Goal: Task Accomplishment & Management: Manage account settings

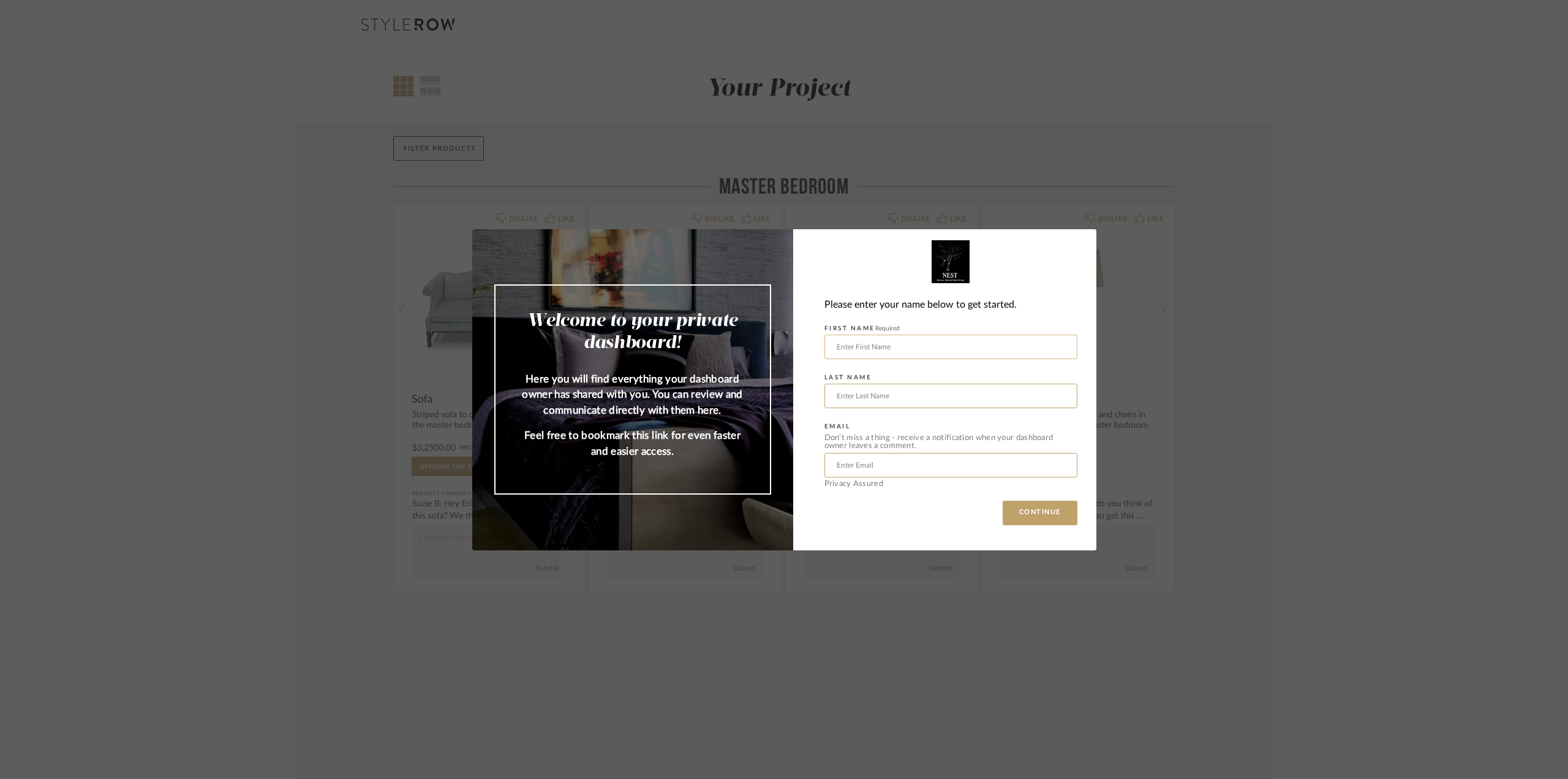
click at [927, 350] on input "text" at bounding box center [950, 346] width 253 height 24
type input "[PERSON_NAME]"
type input "[EMAIL_ADDRESS][DOMAIN_NAME]"
click at [1024, 507] on button "CONTINUE" at bounding box center [1040, 512] width 75 height 24
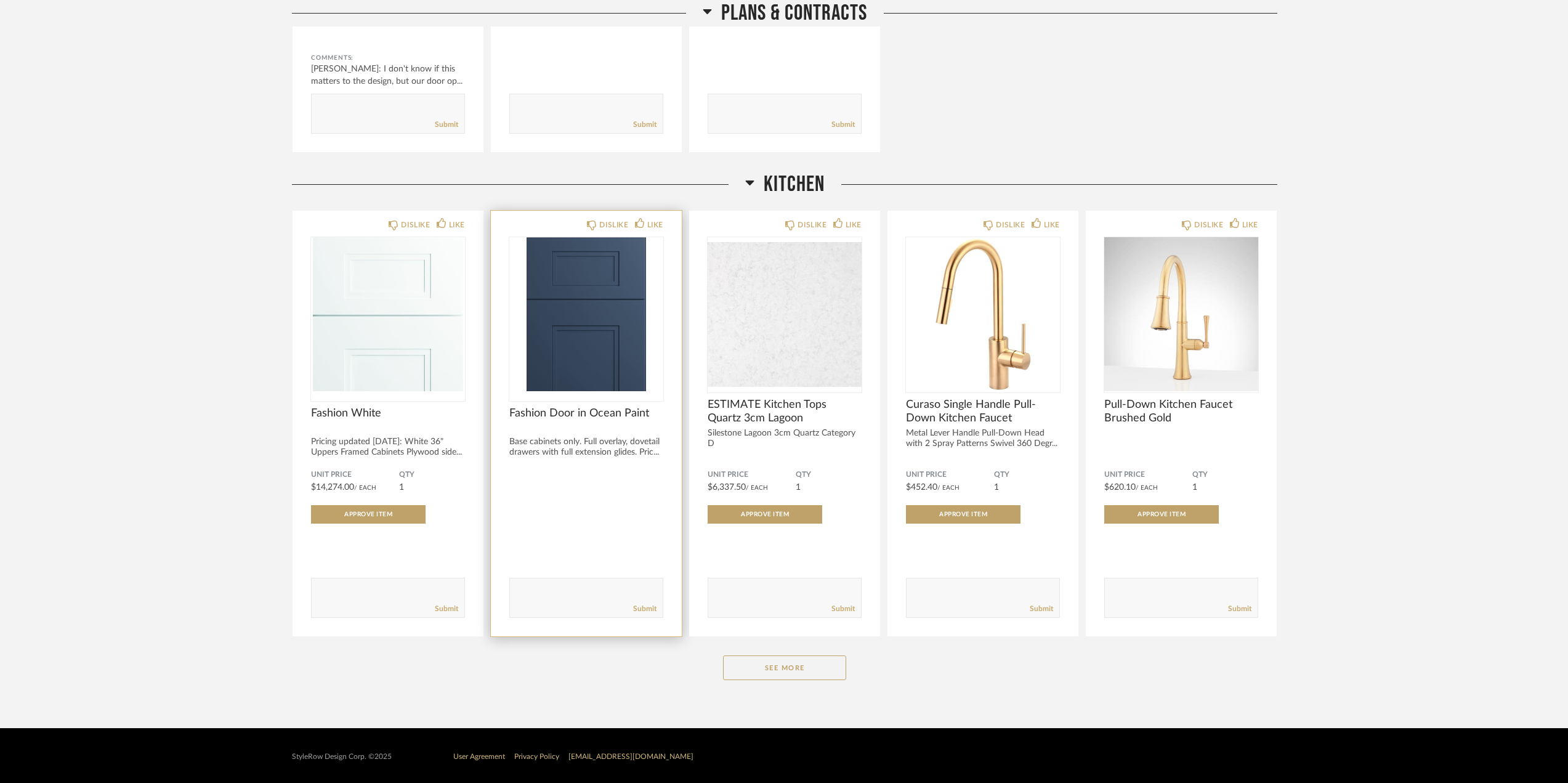
scroll to position [485, 0]
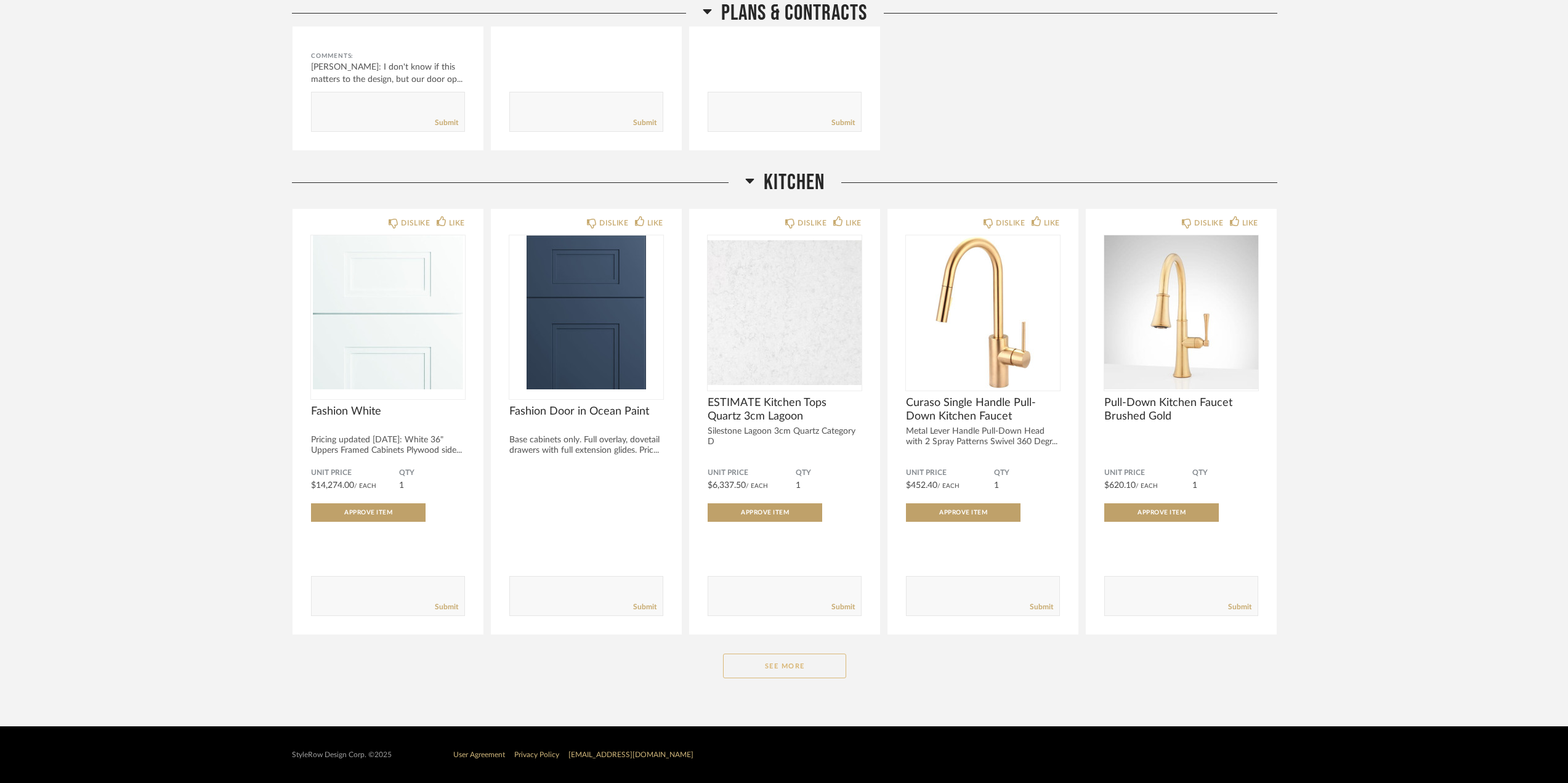
click at [822, 666] on button "See More" at bounding box center [784, 666] width 123 height 24
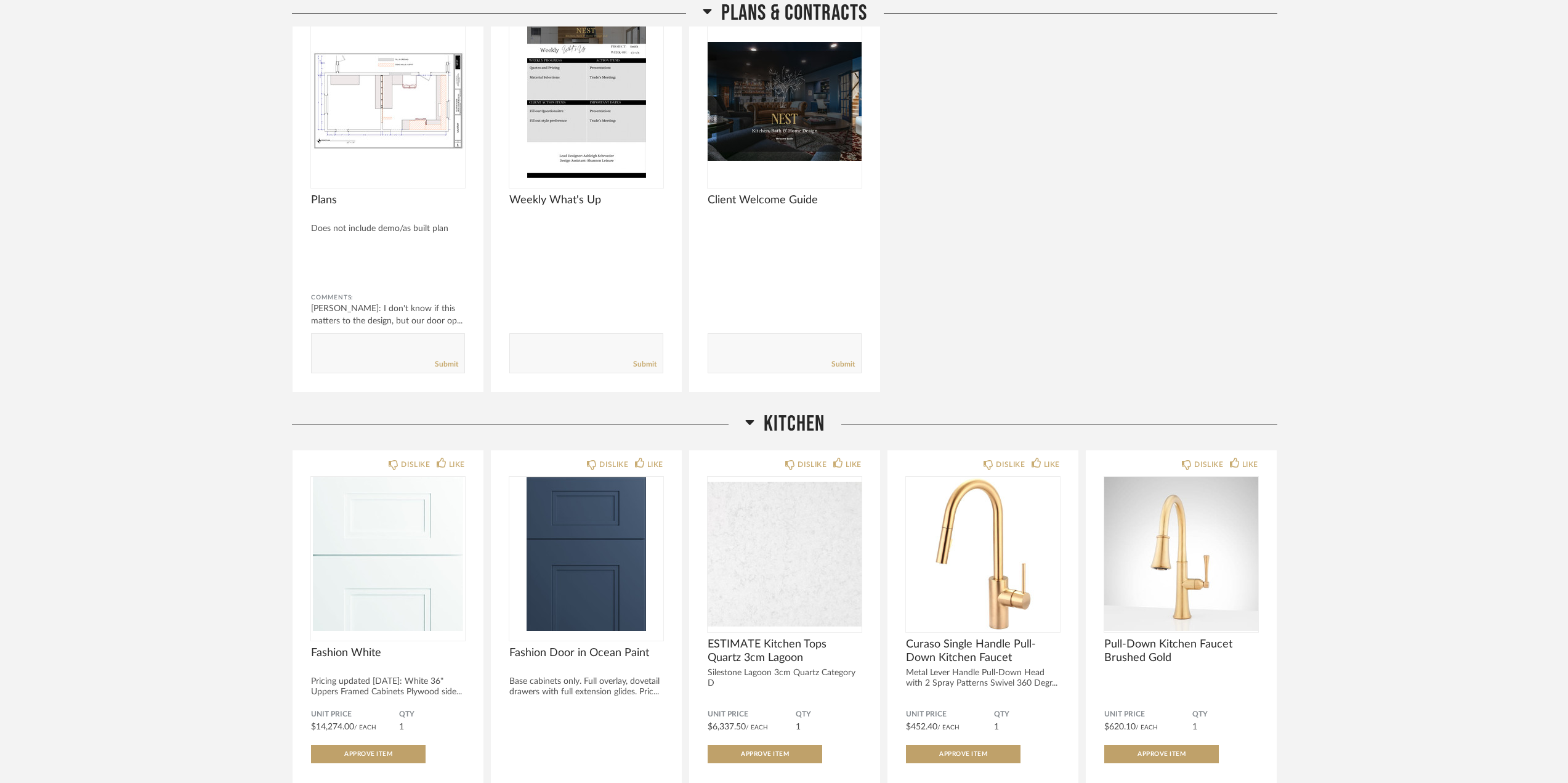
scroll to position [246, 0]
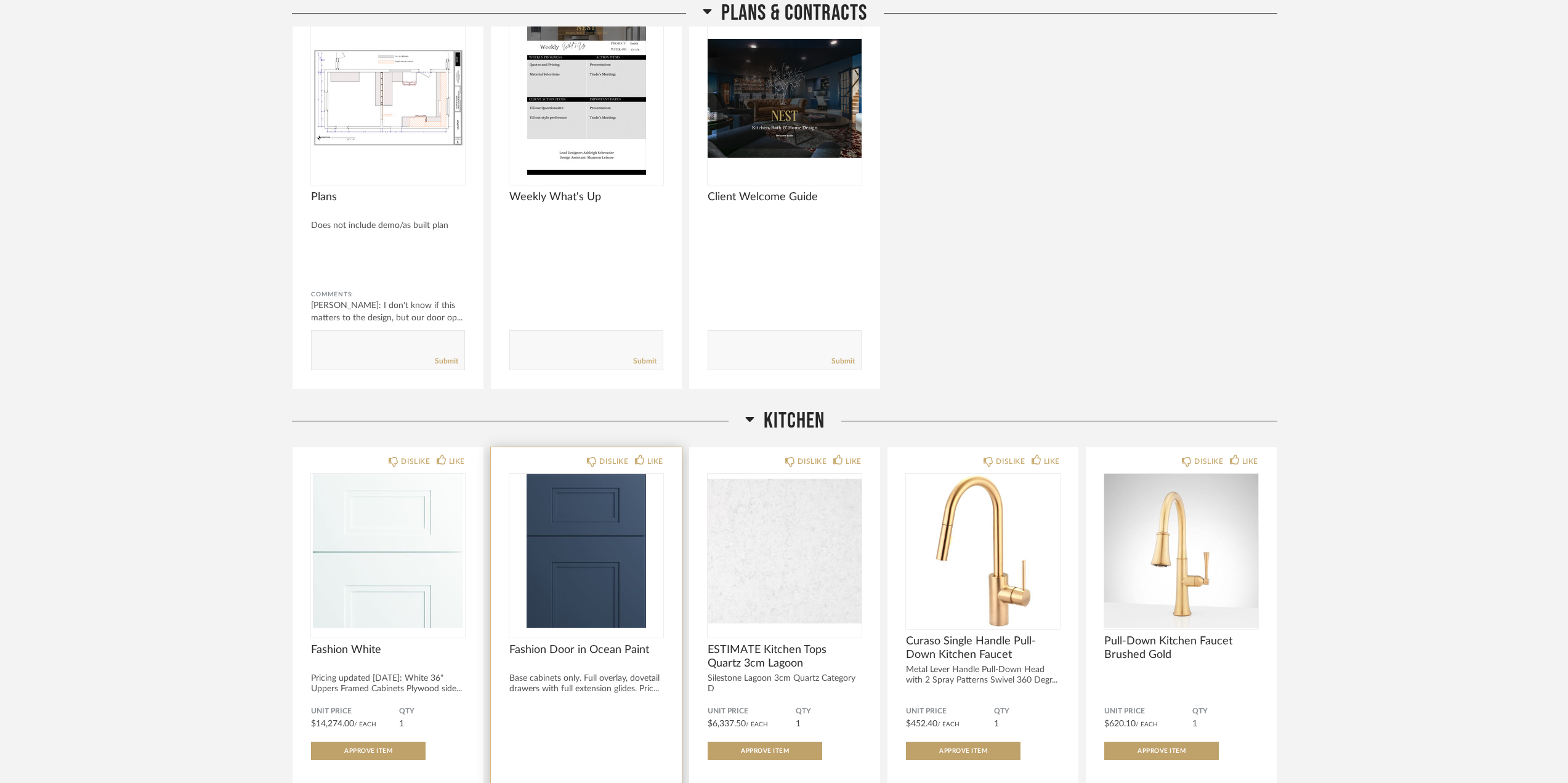
click at [617, 520] on img "0" at bounding box center [587, 551] width 154 height 154
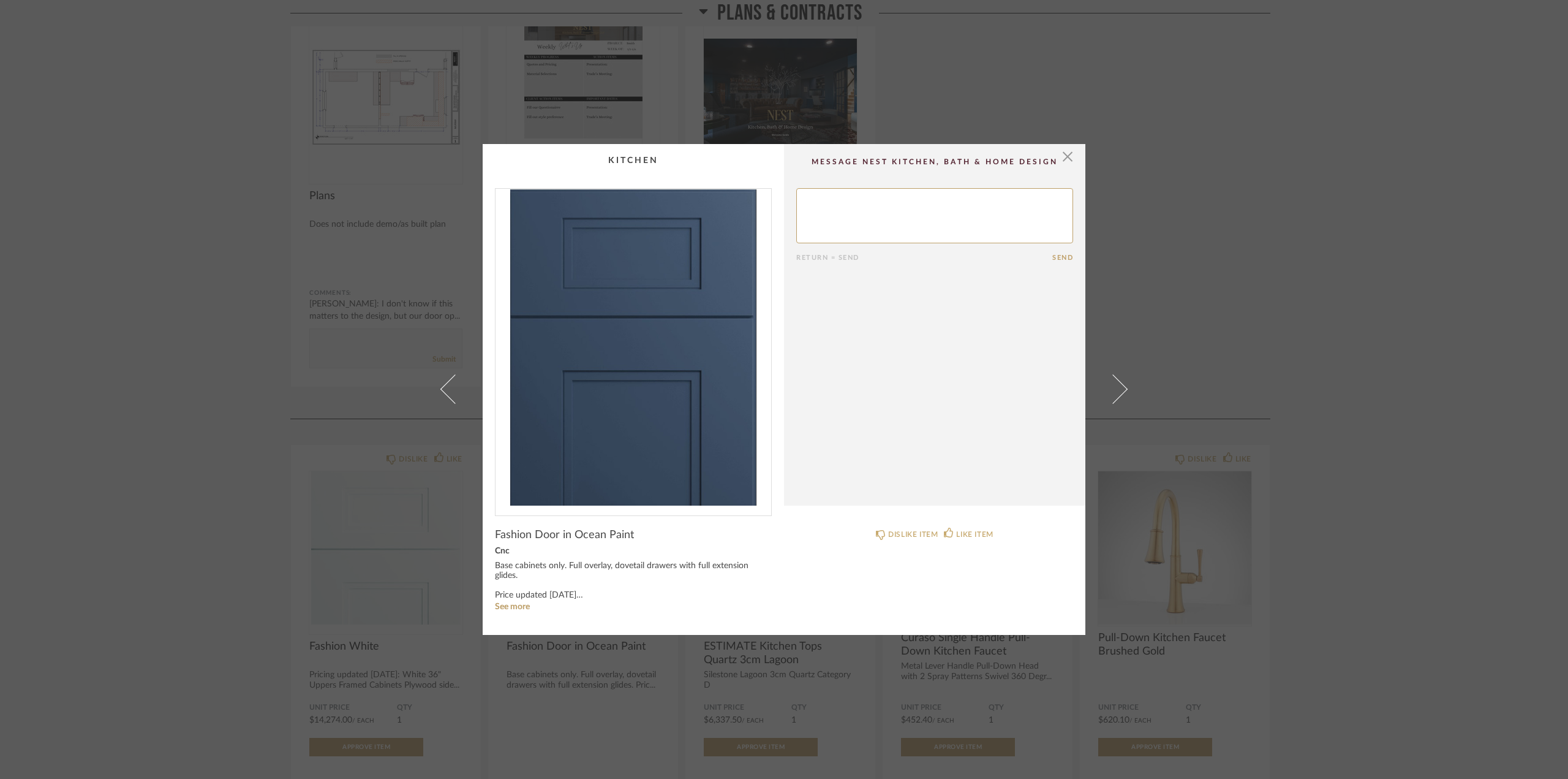
click at [1248, 153] on div "× Return = Send Send Fashion Door in Ocean Paint Cnc Base cabinets only. Full o…" at bounding box center [784, 390] width 1568 height 779
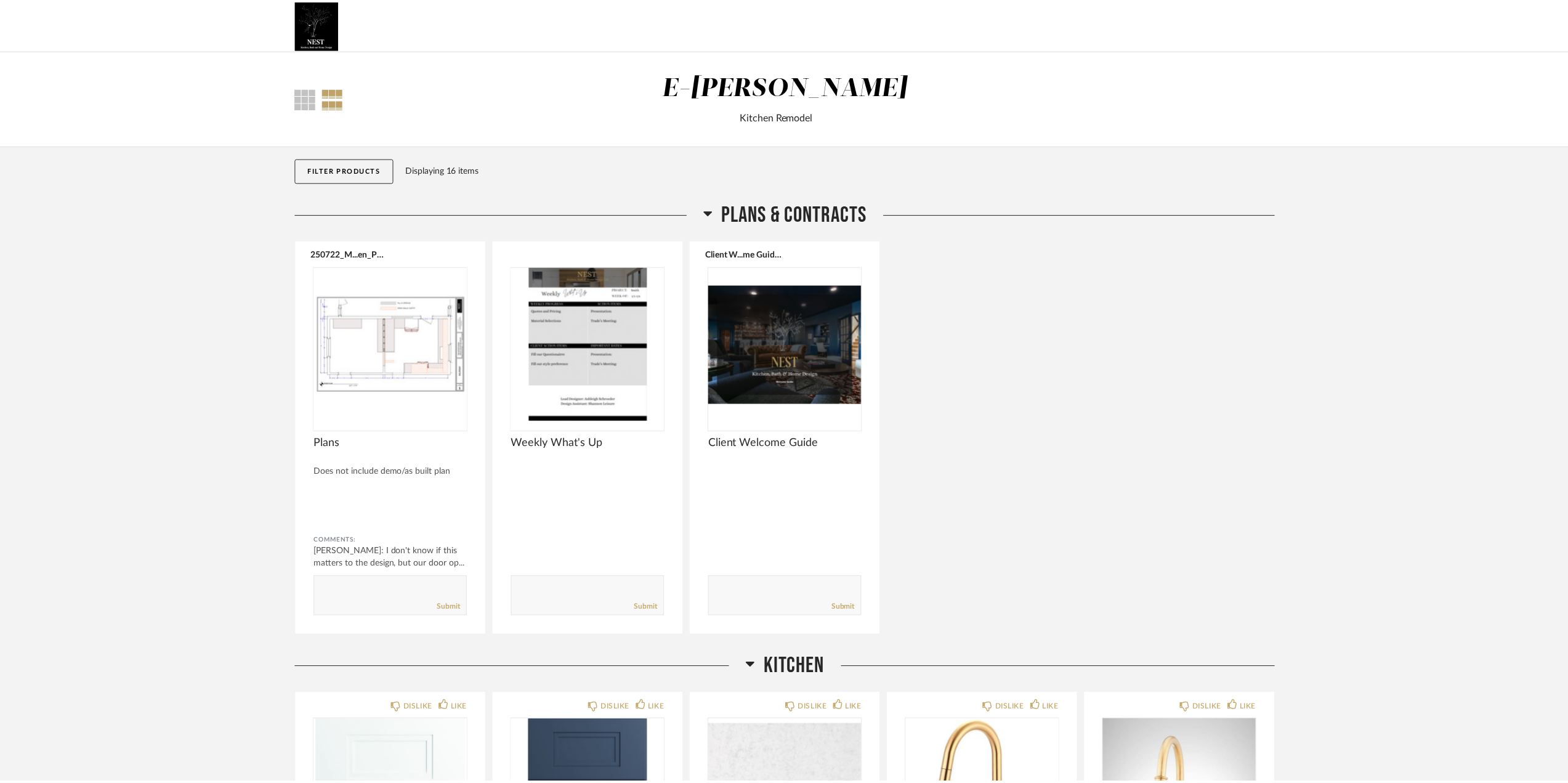
scroll to position [246, 0]
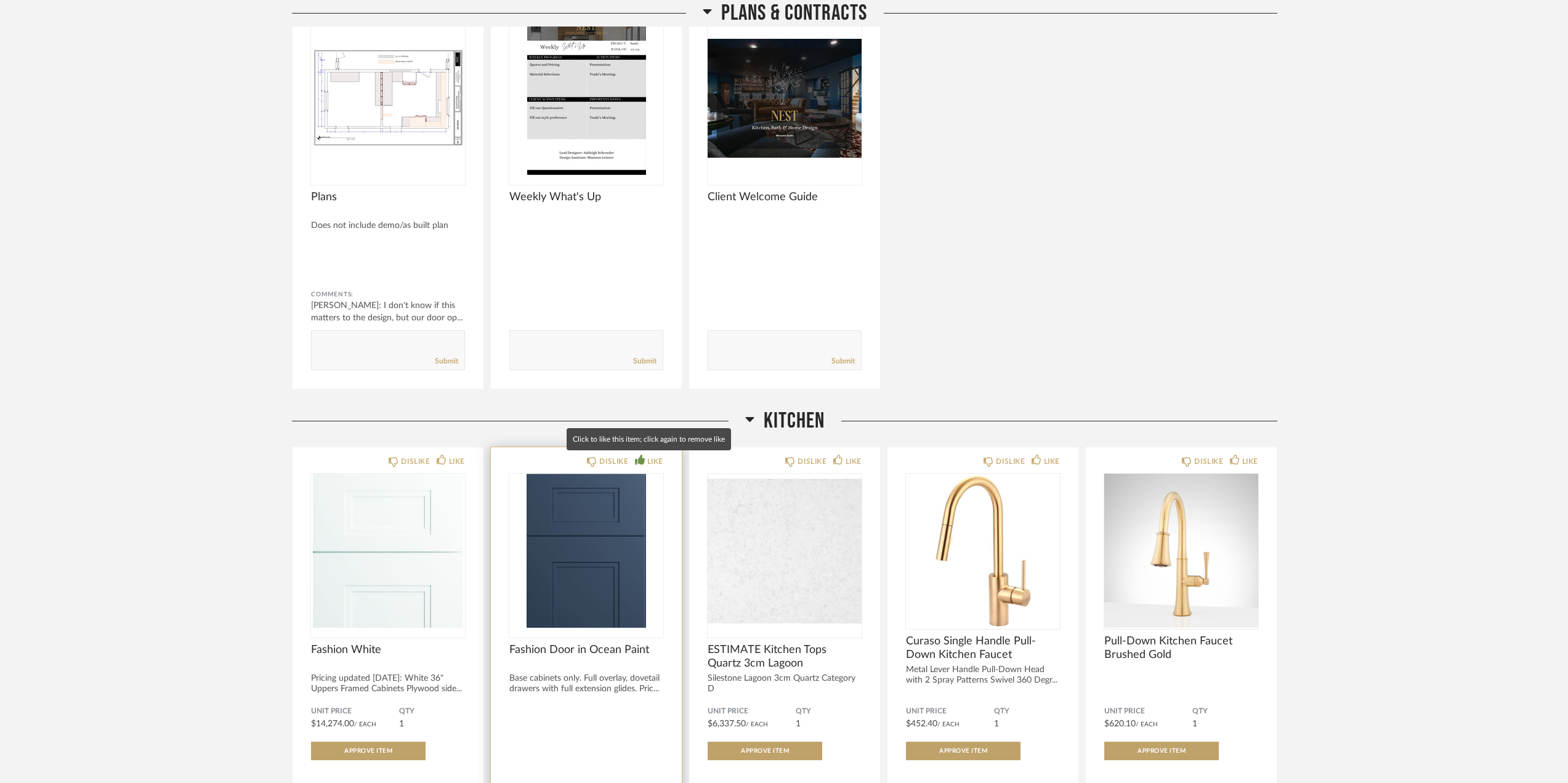
click at [650, 463] on div "LIKE" at bounding box center [655, 461] width 16 height 13
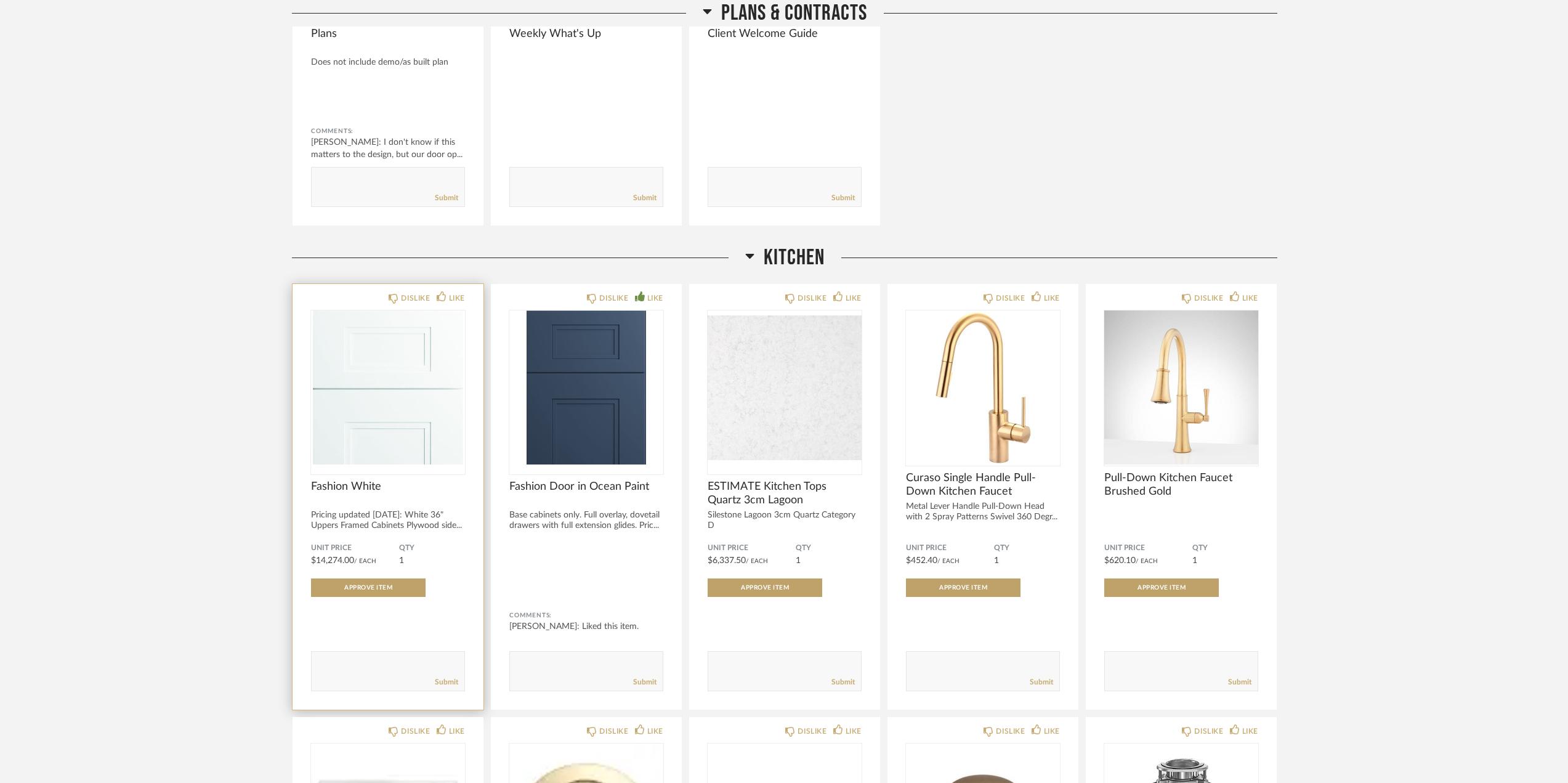
scroll to position [431, 0]
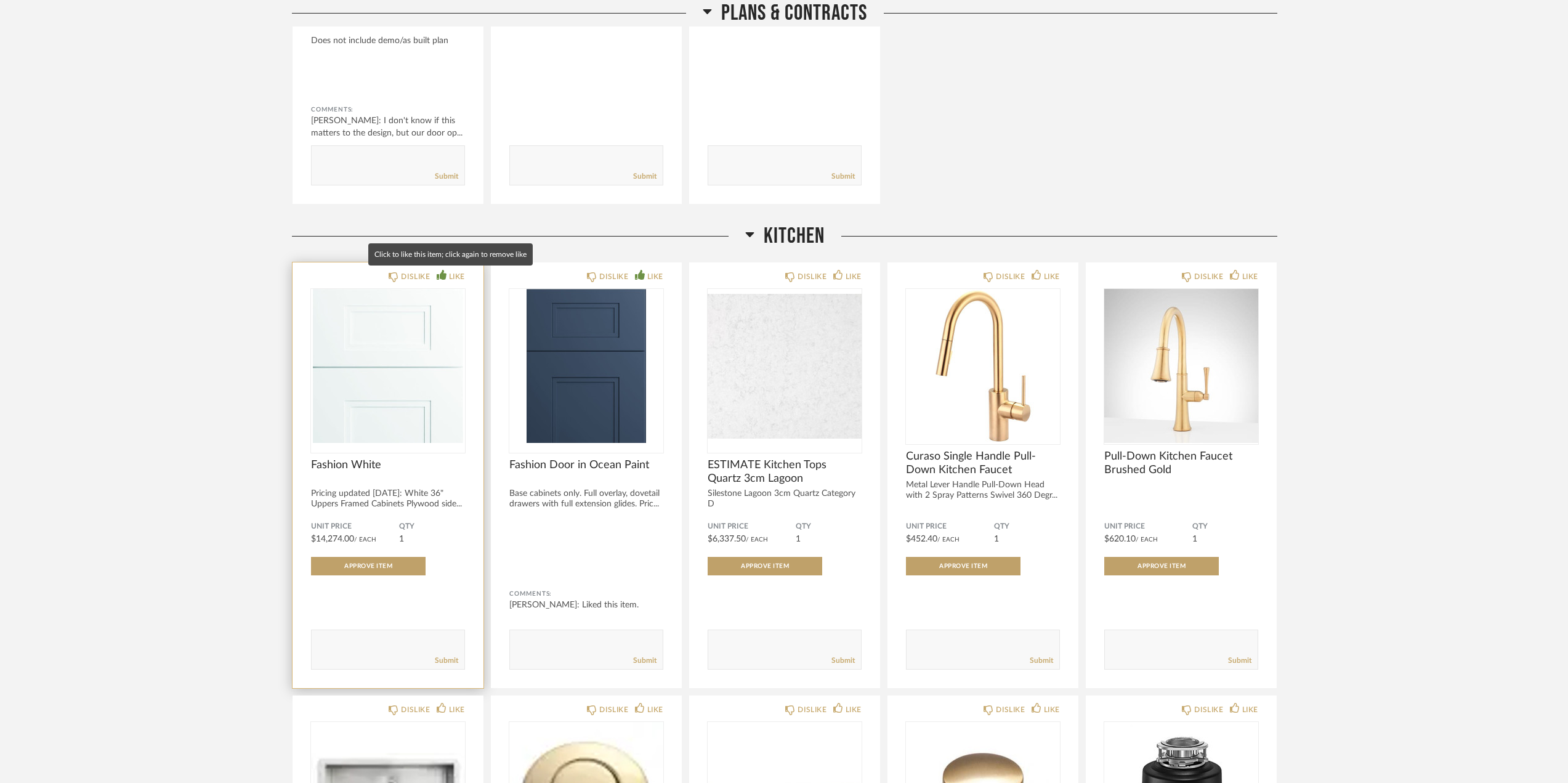
click at [451, 275] on div "LIKE" at bounding box center [457, 277] width 16 height 13
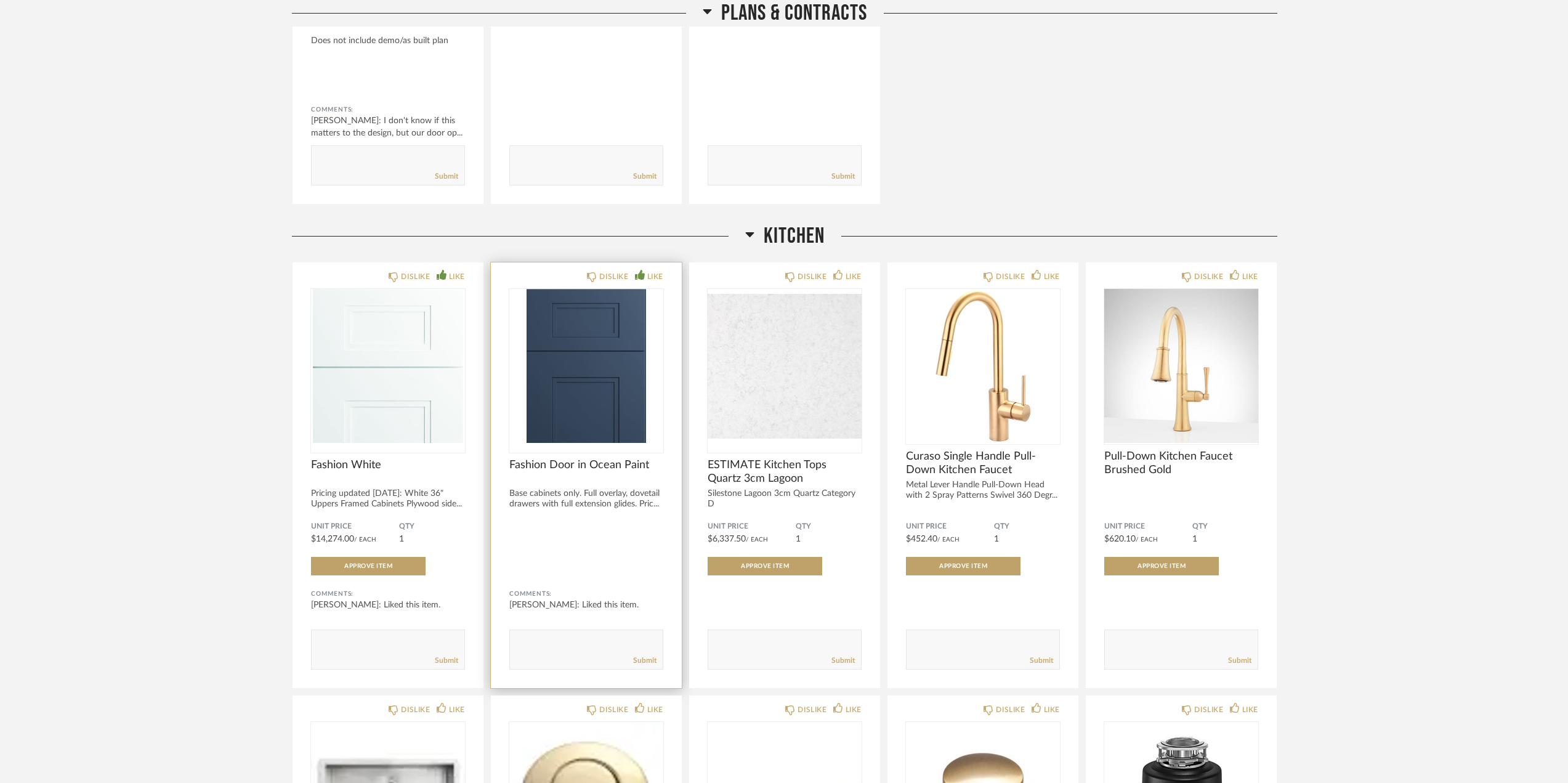
click at [530, 646] on textarea at bounding box center [586, 644] width 153 height 17
type textarea "Like this style and color."
click at [646, 659] on link "Submit" at bounding box center [644, 661] width 23 height 10
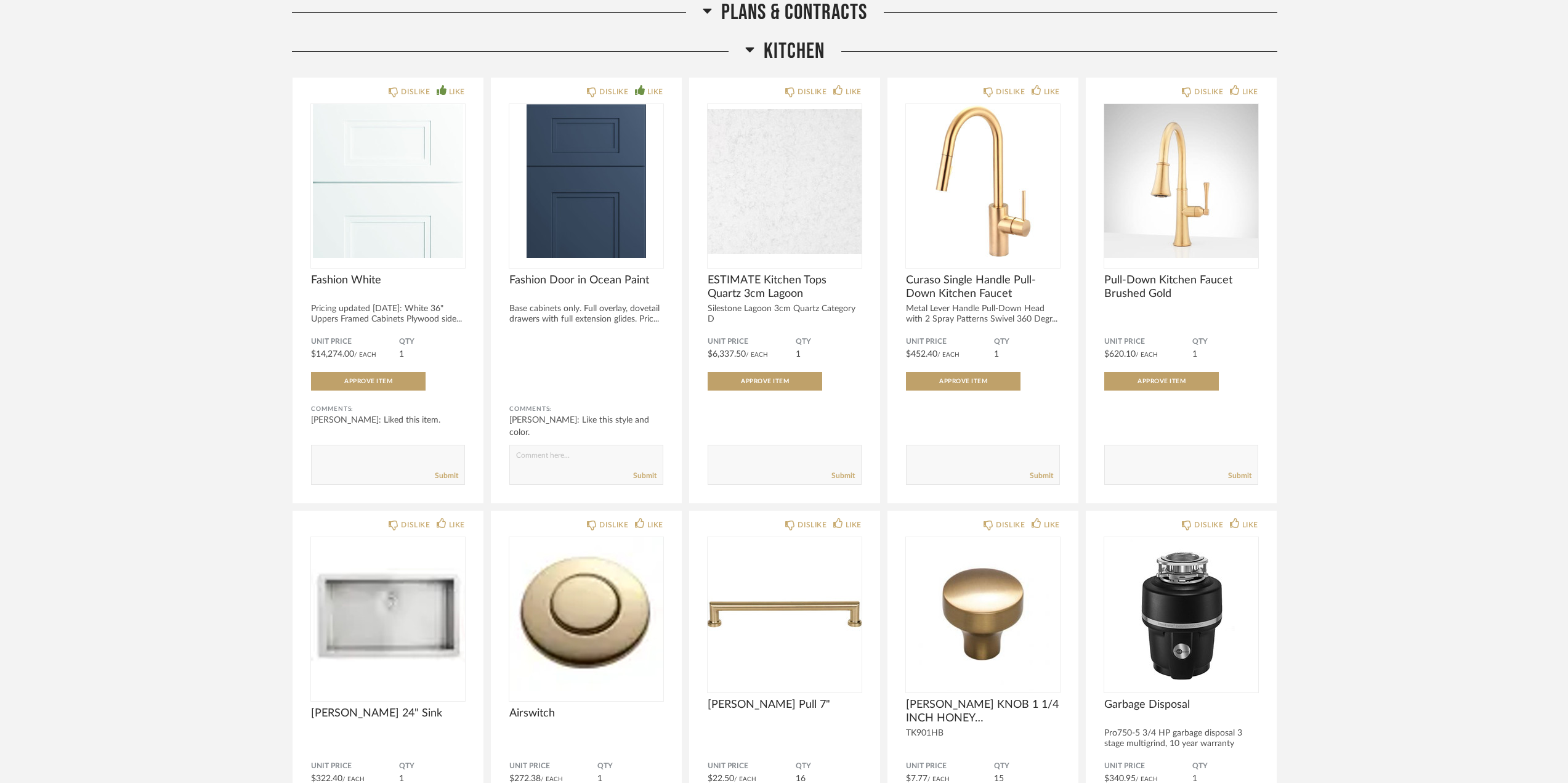
scroll to position [677, 0]
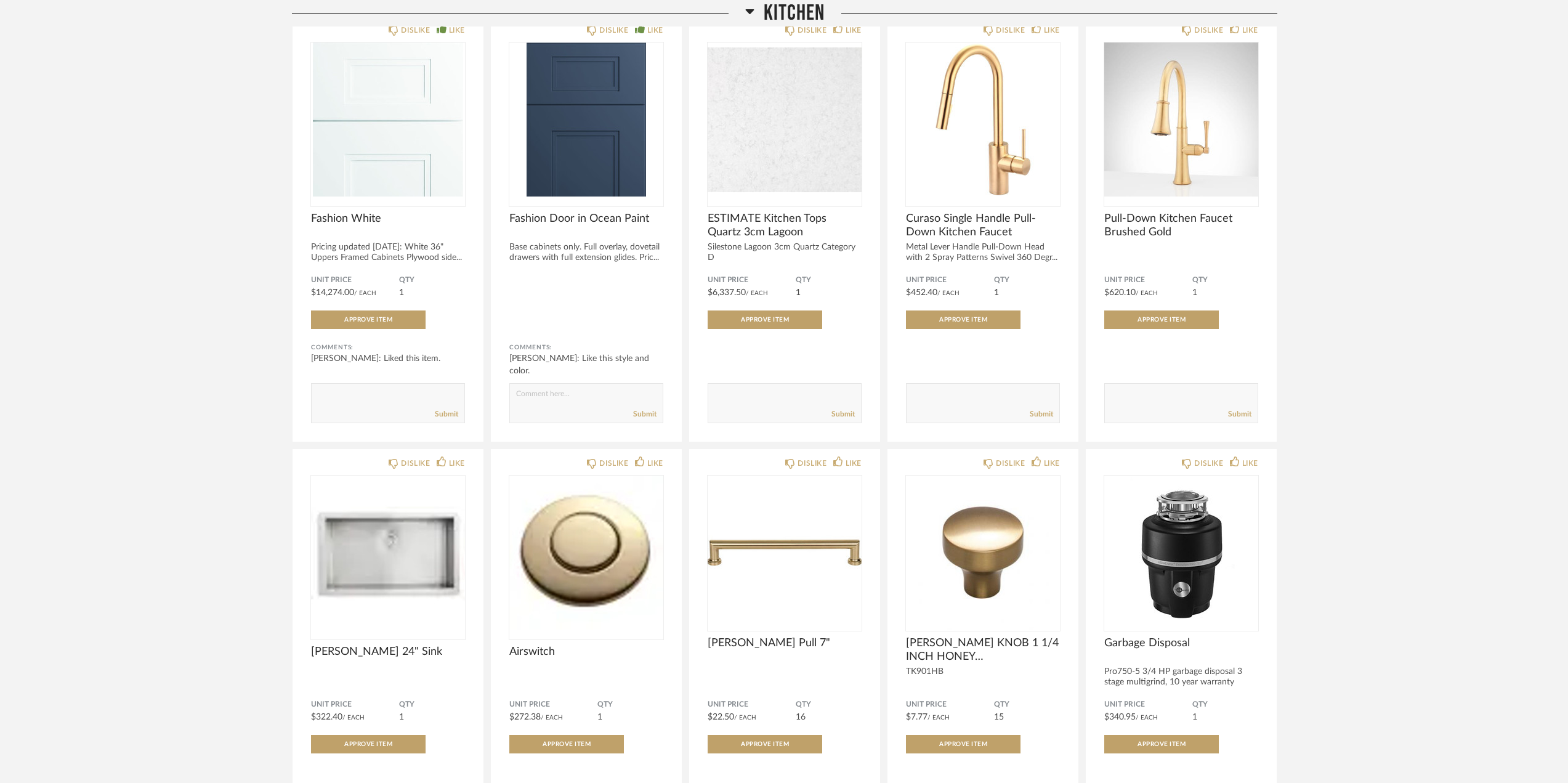
click at [245, 305] on div "Thumbnail View Full View E-[PERSON_NAME] Kitchen Remodel Filter Items Category …" at bounding box center [784, 377] width 1568 height 2009
click at [1172, 394] on textarea at bounding box center [1181, 397] width 153 height 17
type textarea "We prefer this style, however would like to keep the faucet in the $350 or belo…"
click at [1233, 414] on link "Submit" at bounding box center [1239, 414] width 23 height 10
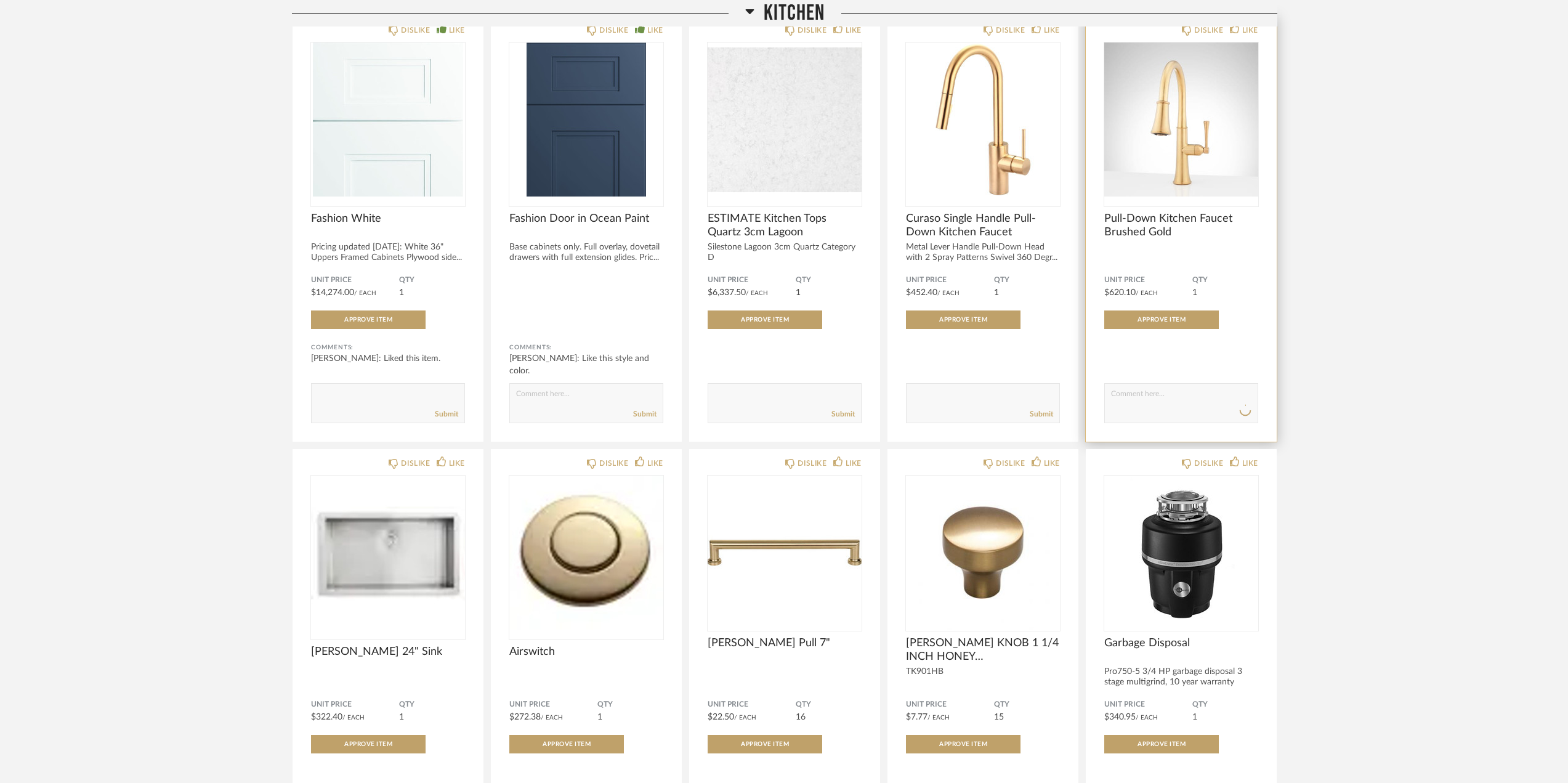
scroll to position [0, 0]
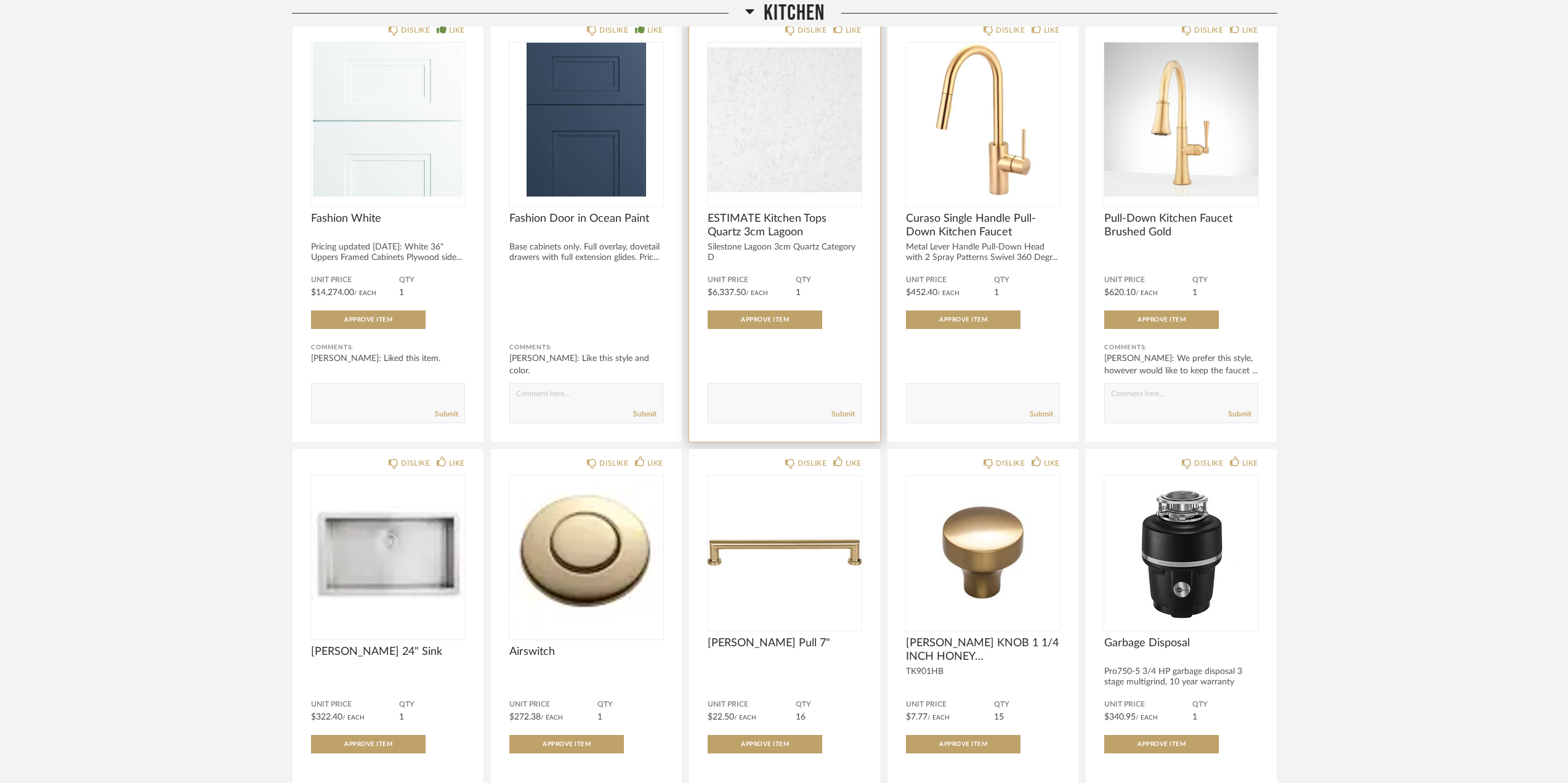
click at [781, 145] on img "0" at bounding box center [784, 120] width 154 height 154
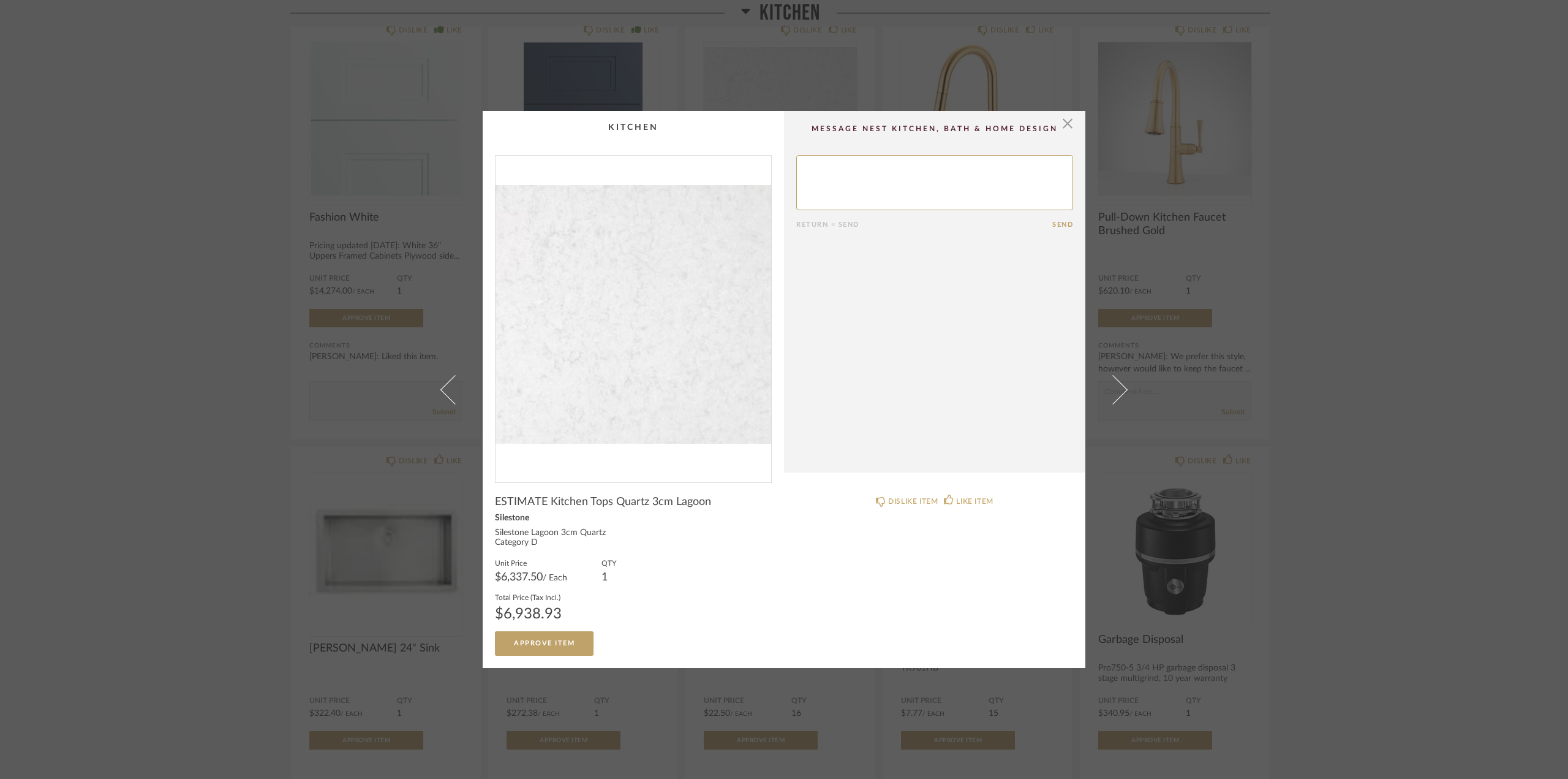
click at [857, 183] on textarea at bounding box center [934, 183] width 277 height 55
type textarea "We like the other option you dropped off - Eternal Statuario Silestone. What is…"
click at [1061, 224] on button "Send" at bounding box center [1062, 225] width 21 height 8
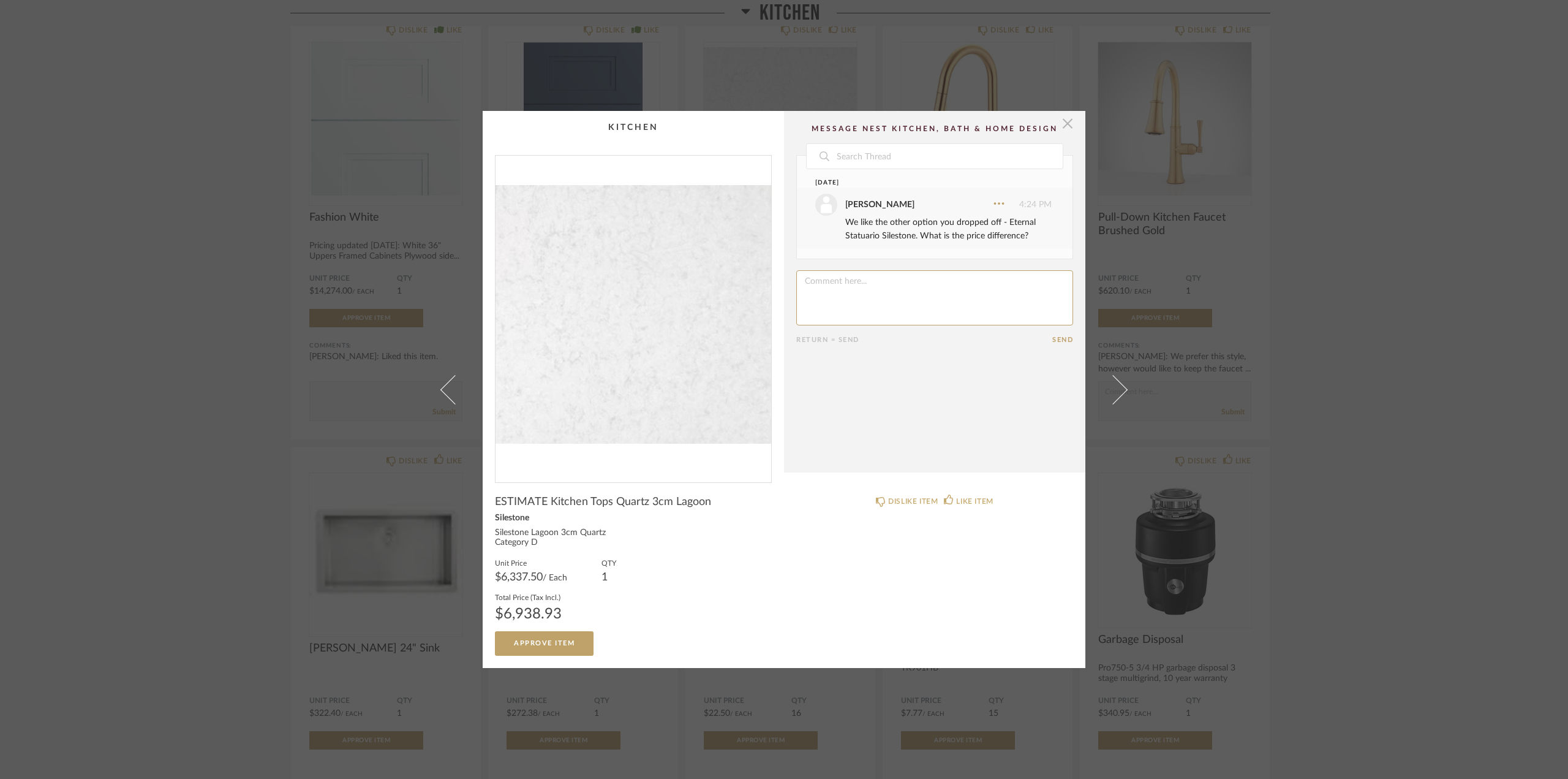
click at [1061, 124] on span "button" at bounding box center [1067, 123] width 24 height 24
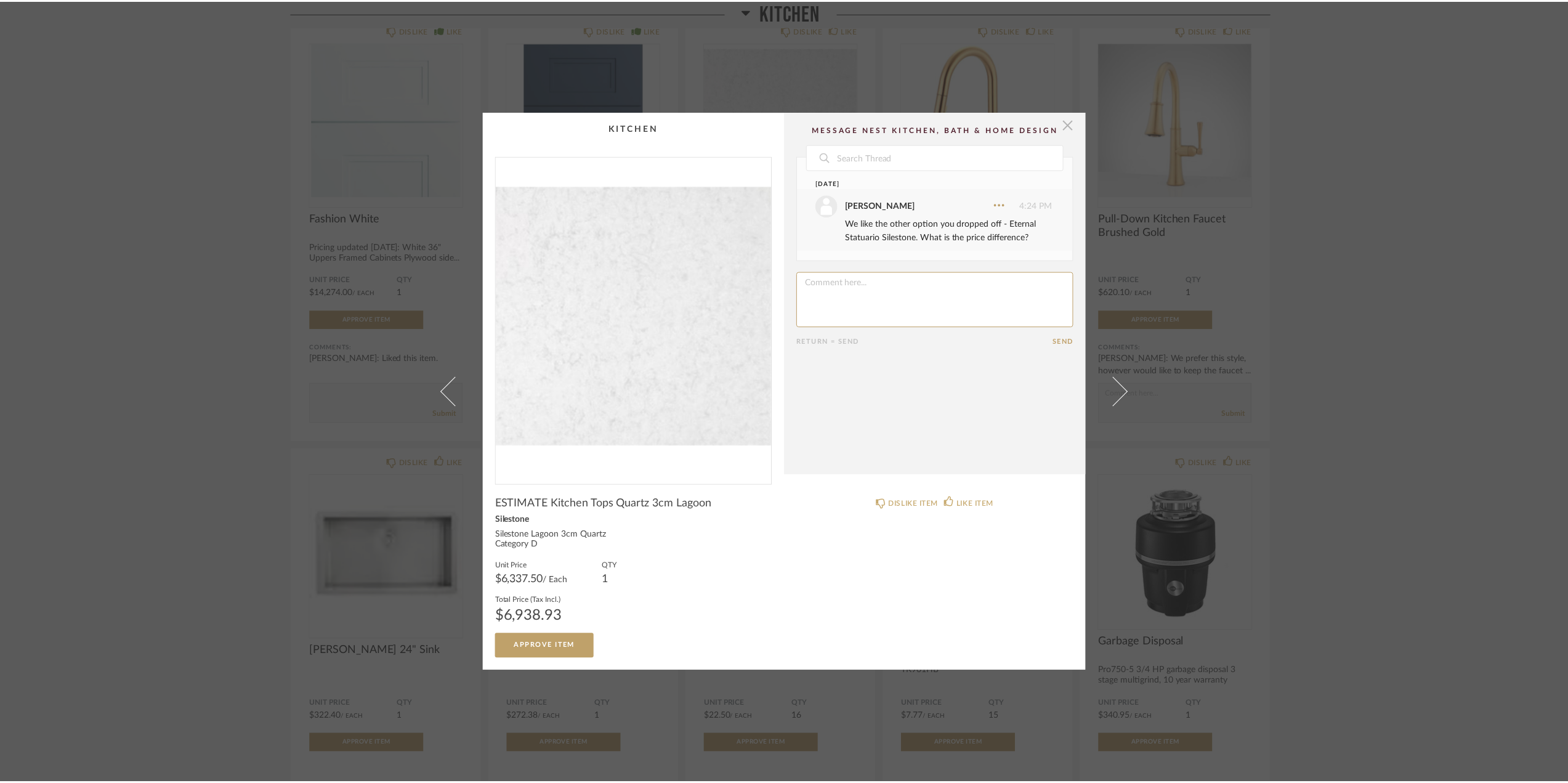
scroll to position [677, 0]
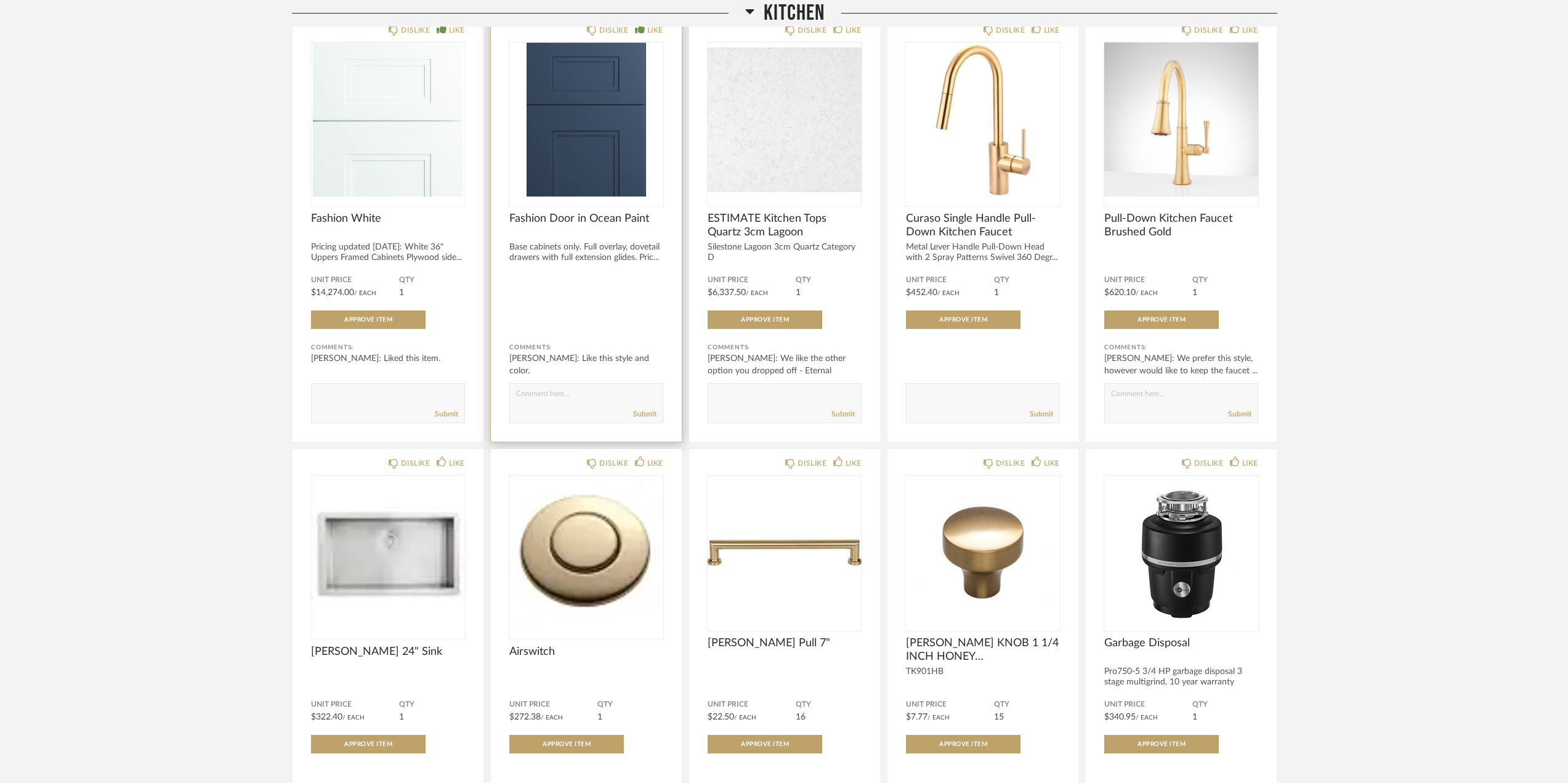
click at [582, 187] on img "0" at bounding box center [587, 120] width 154 height 154
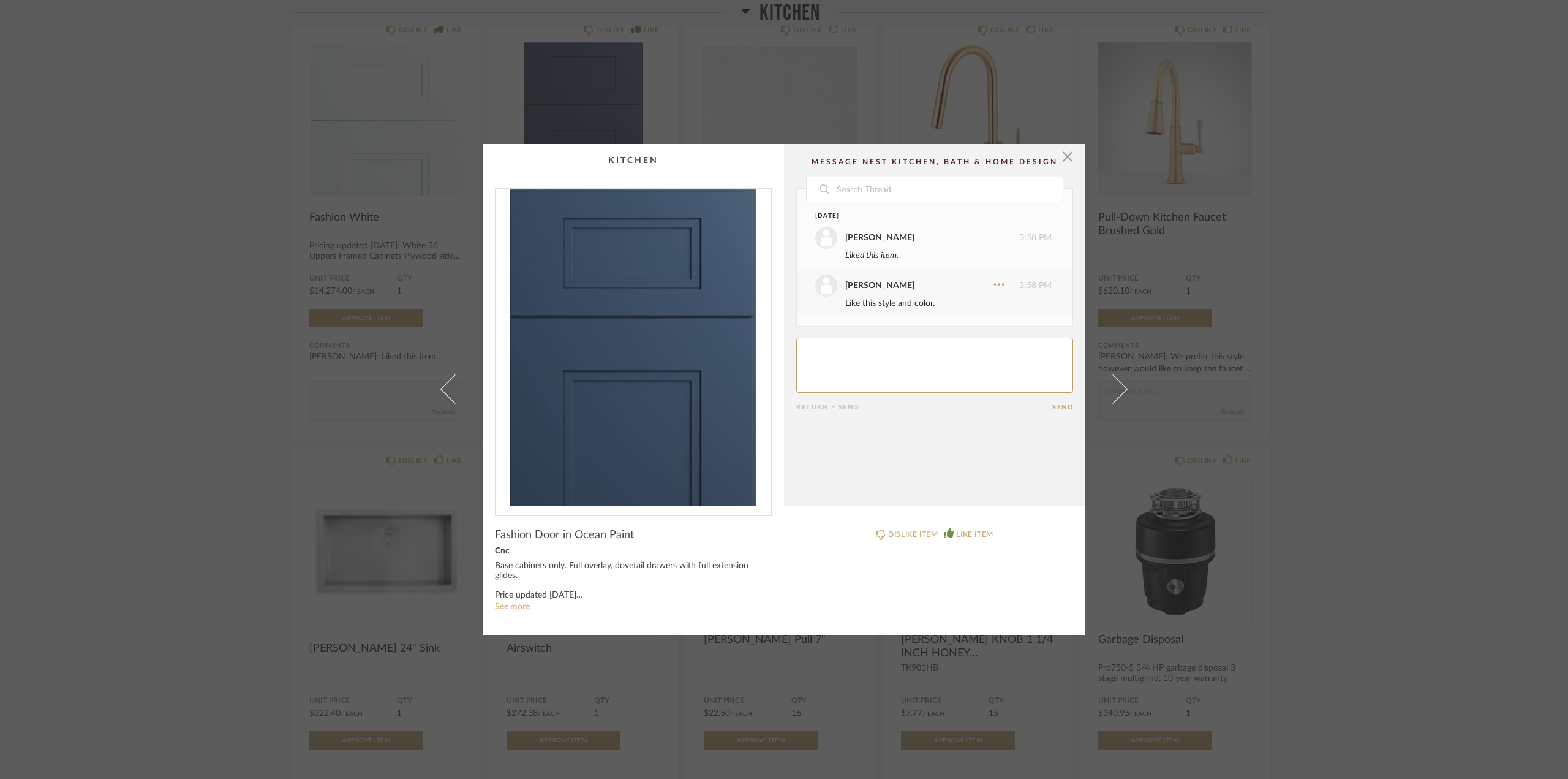
click at [518, 602] on link "See more" at bounding box center [513, 606] width 35 height 8
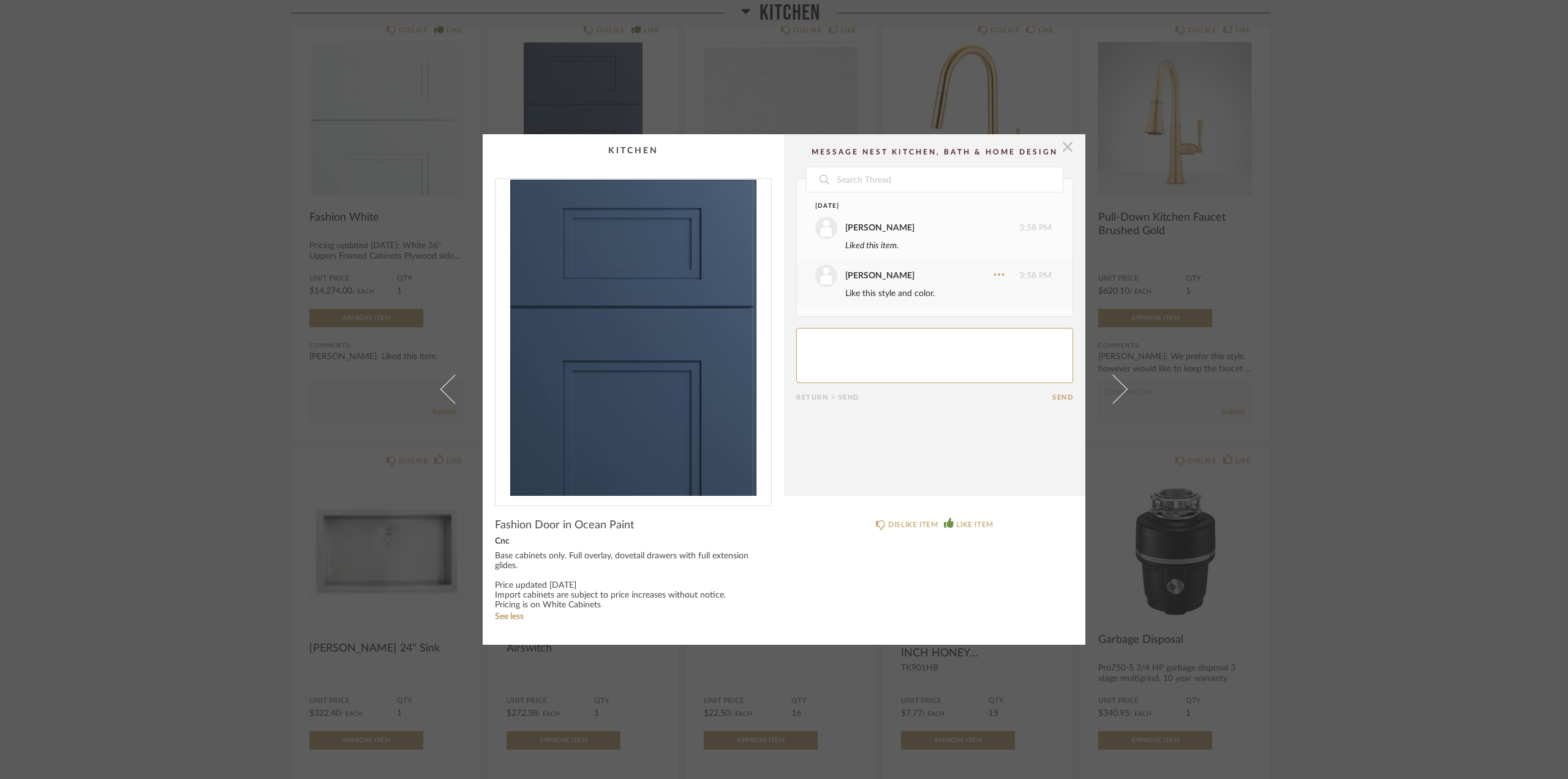
click at [1059, 145] on span "button" at bounding box center [1067, 146] width 24 height 24
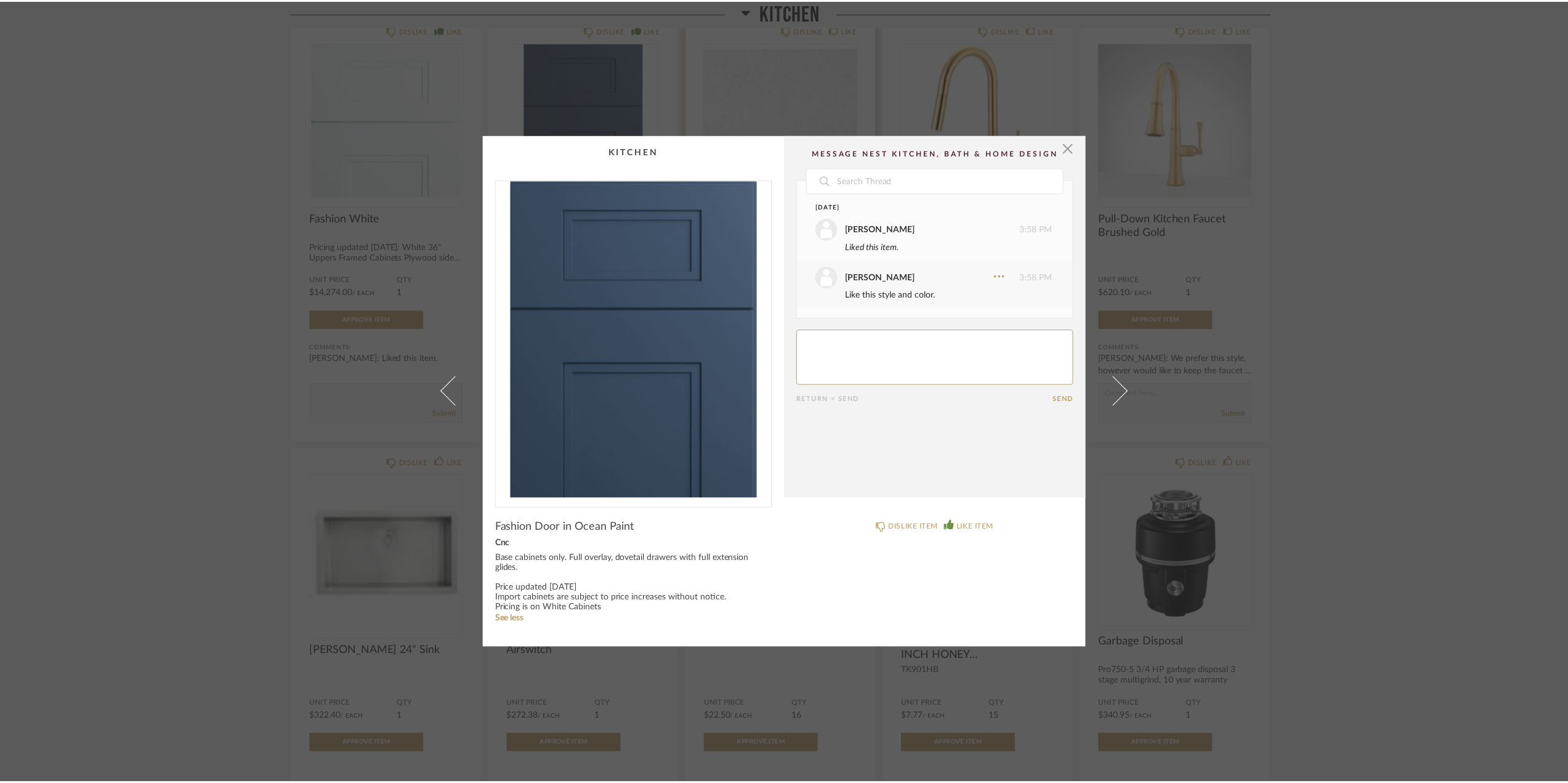
scroll to position [677, 0]
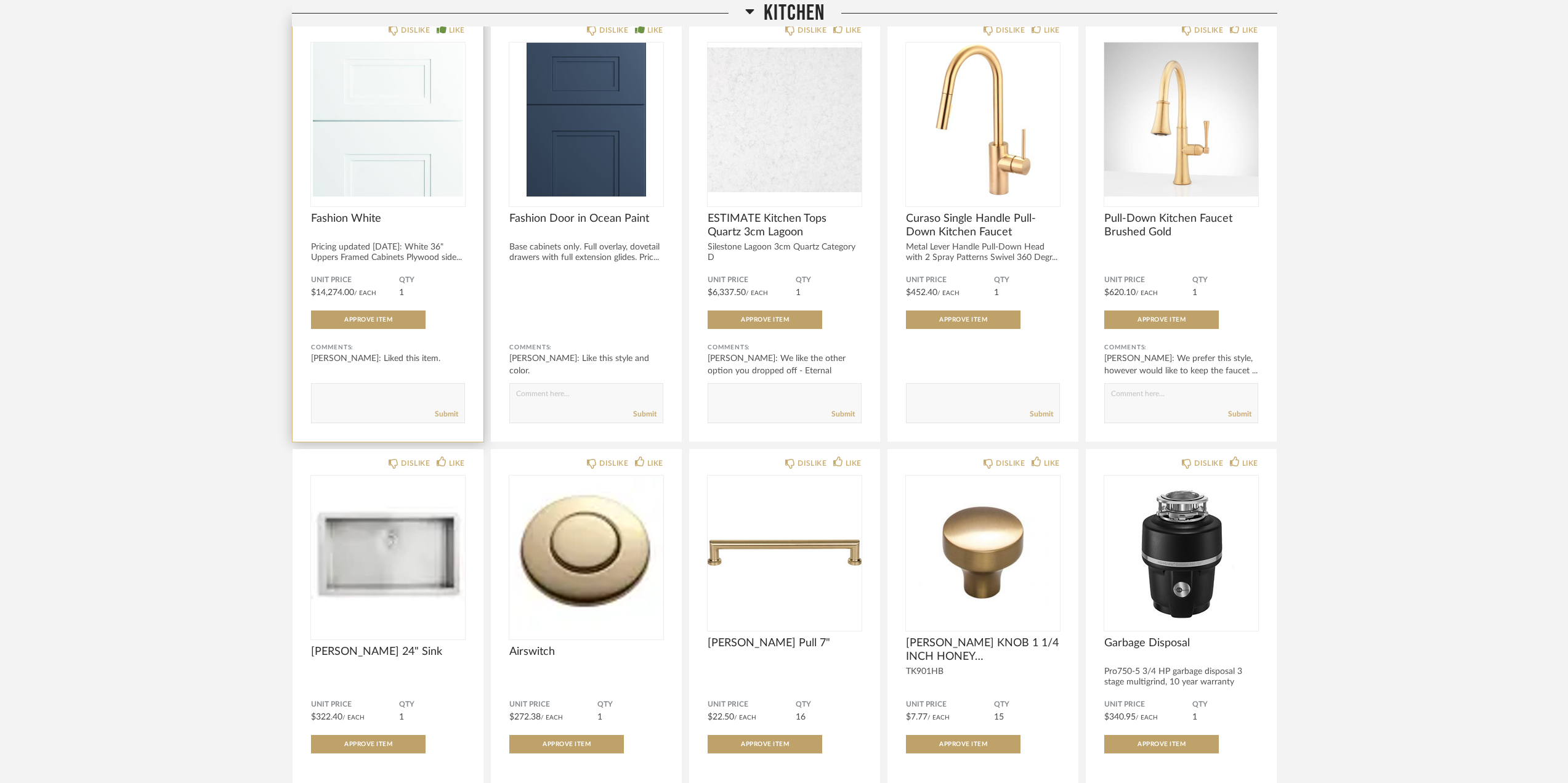
click at [401, 159] on img "0" at bounding box center [388, 120] width 154 height 154
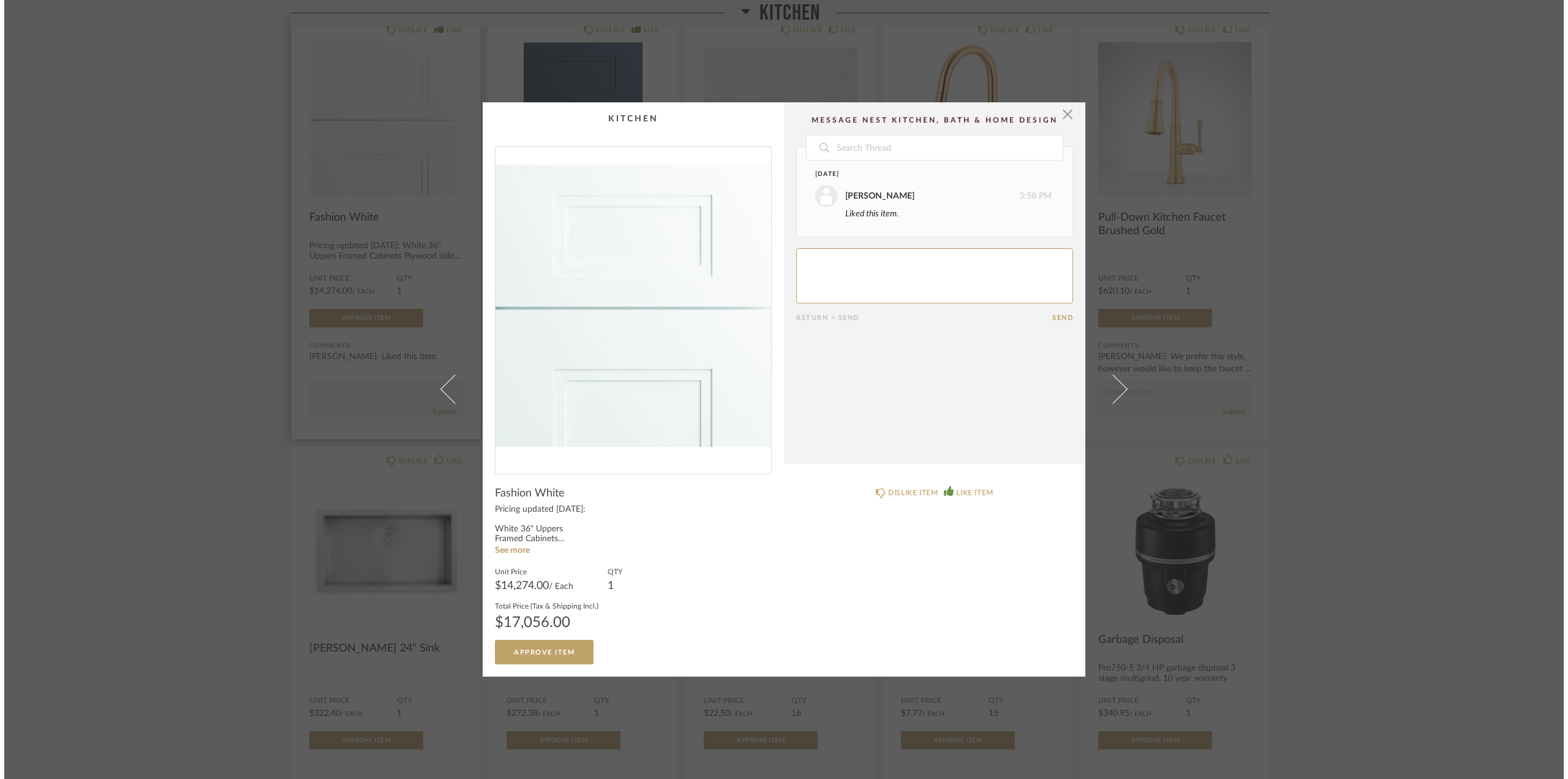
scroll to position [0, 0]
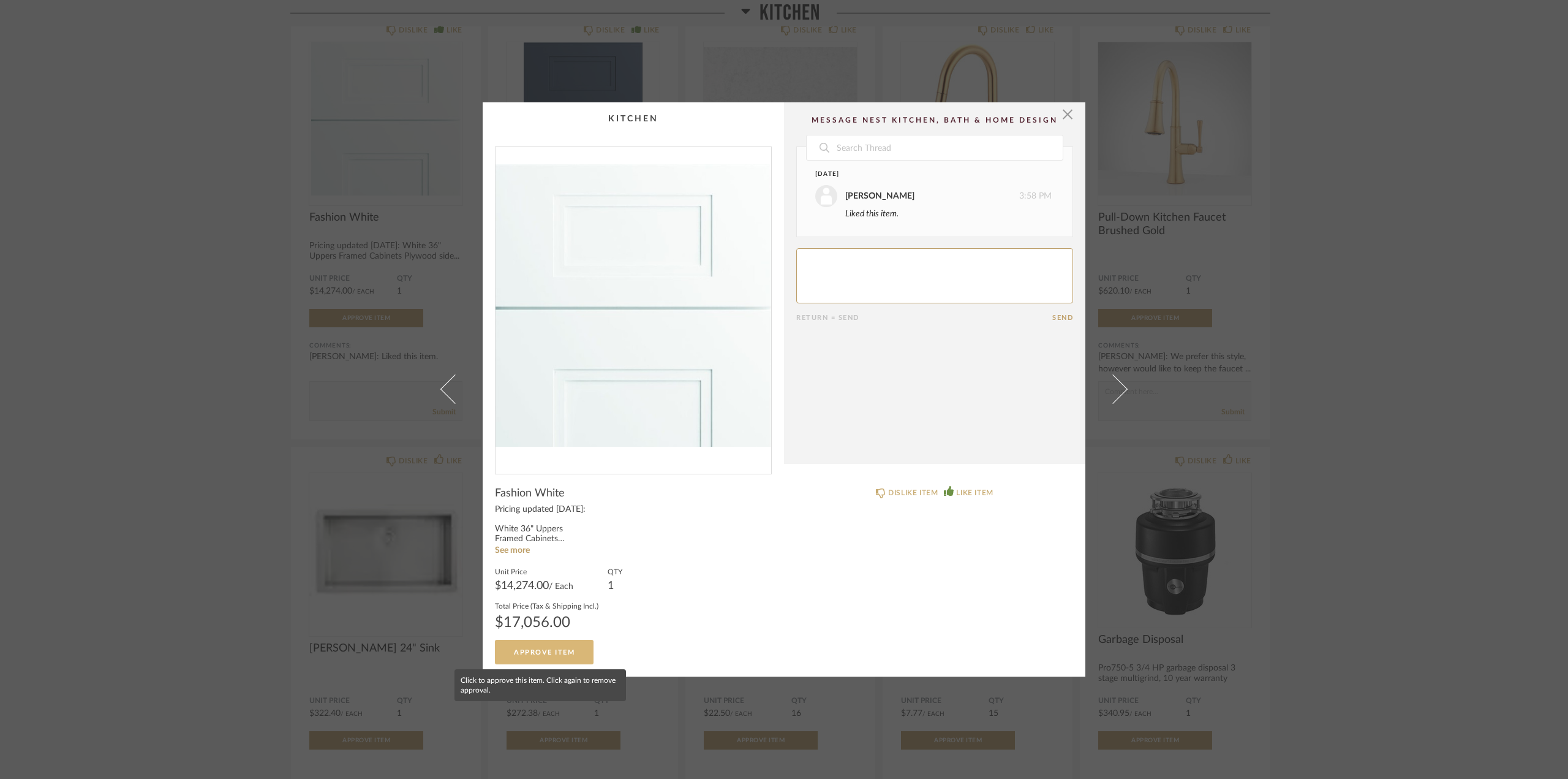
click at [569, 651] on span "Approve Item" at bounding box center [544, 652] width 61 height 7
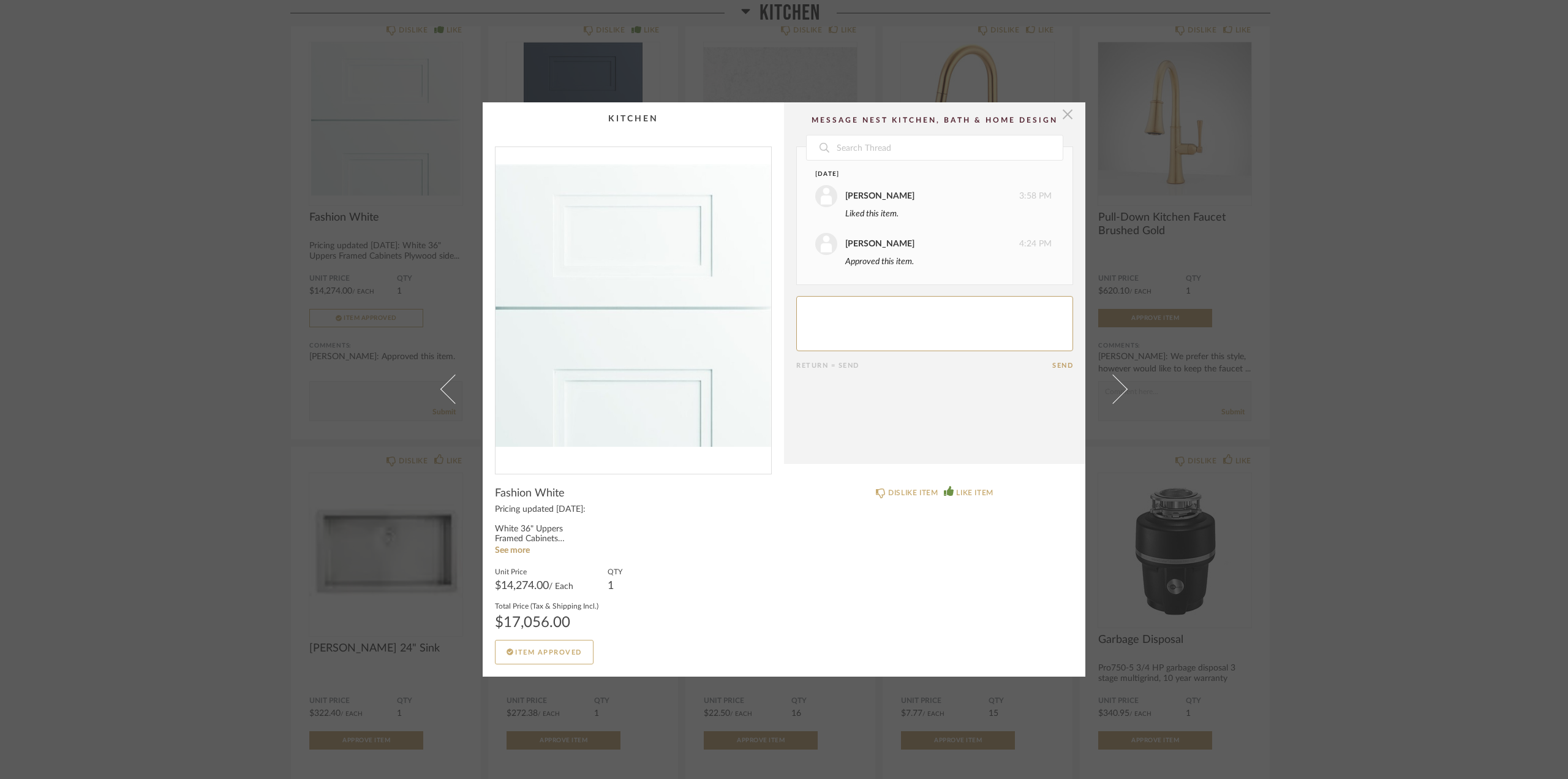
click at [1068, 108] on span "button" at bounding box center [1067, 114] width 24 height 24
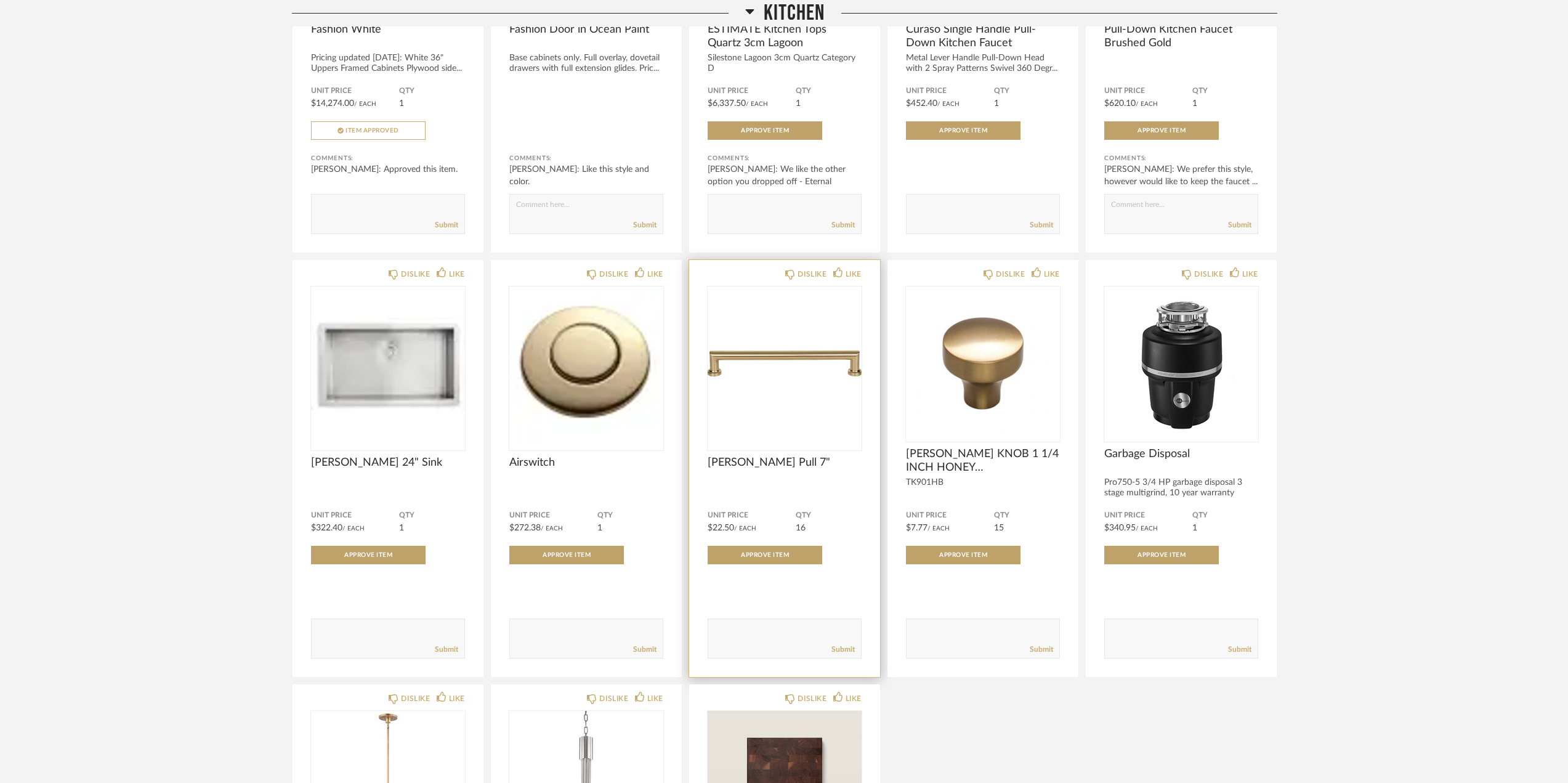
scroll to position [863, 0]
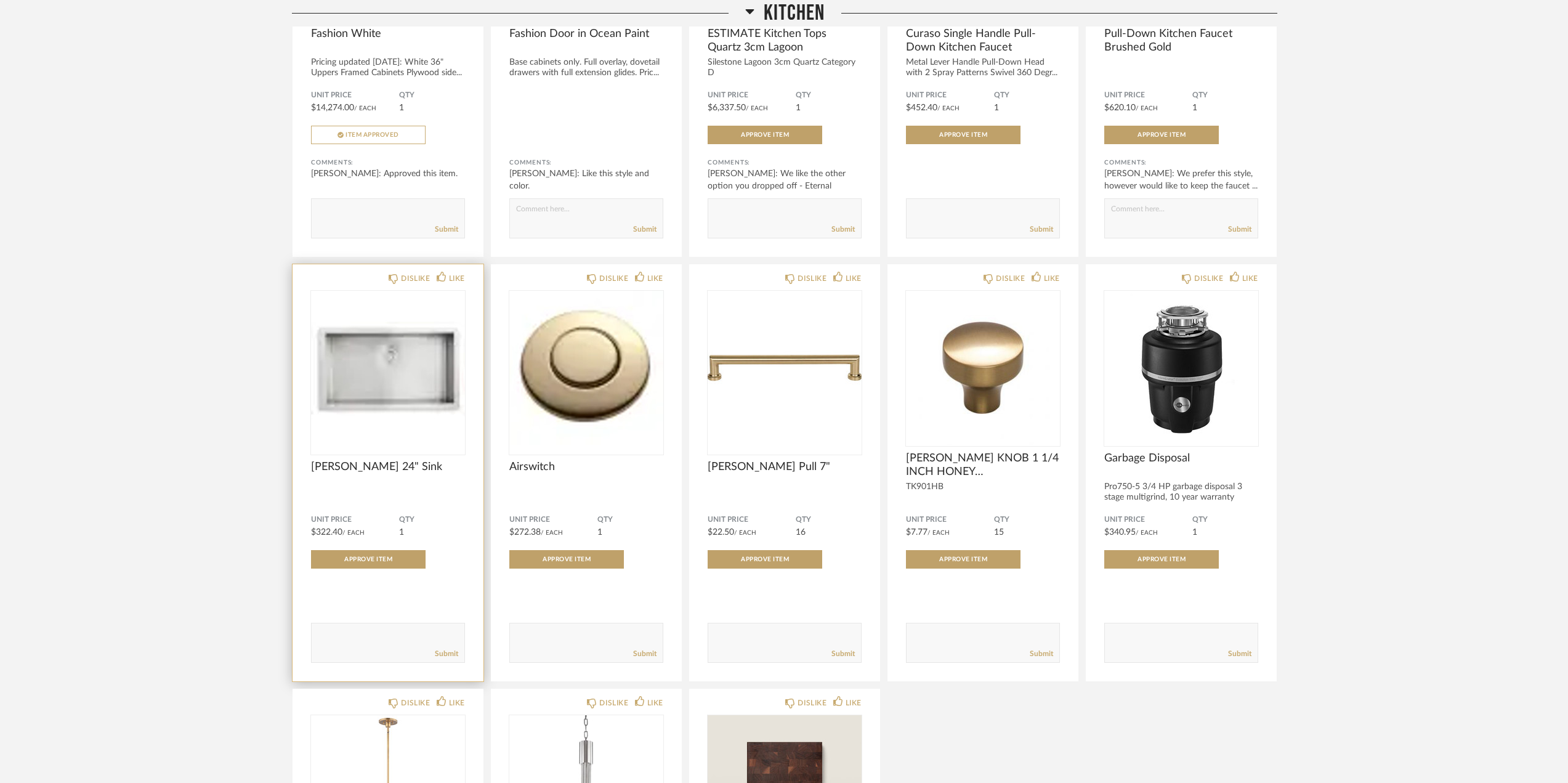
click at [371, 386] on img "0" at bounding box center [388, 368] width 154 height 154
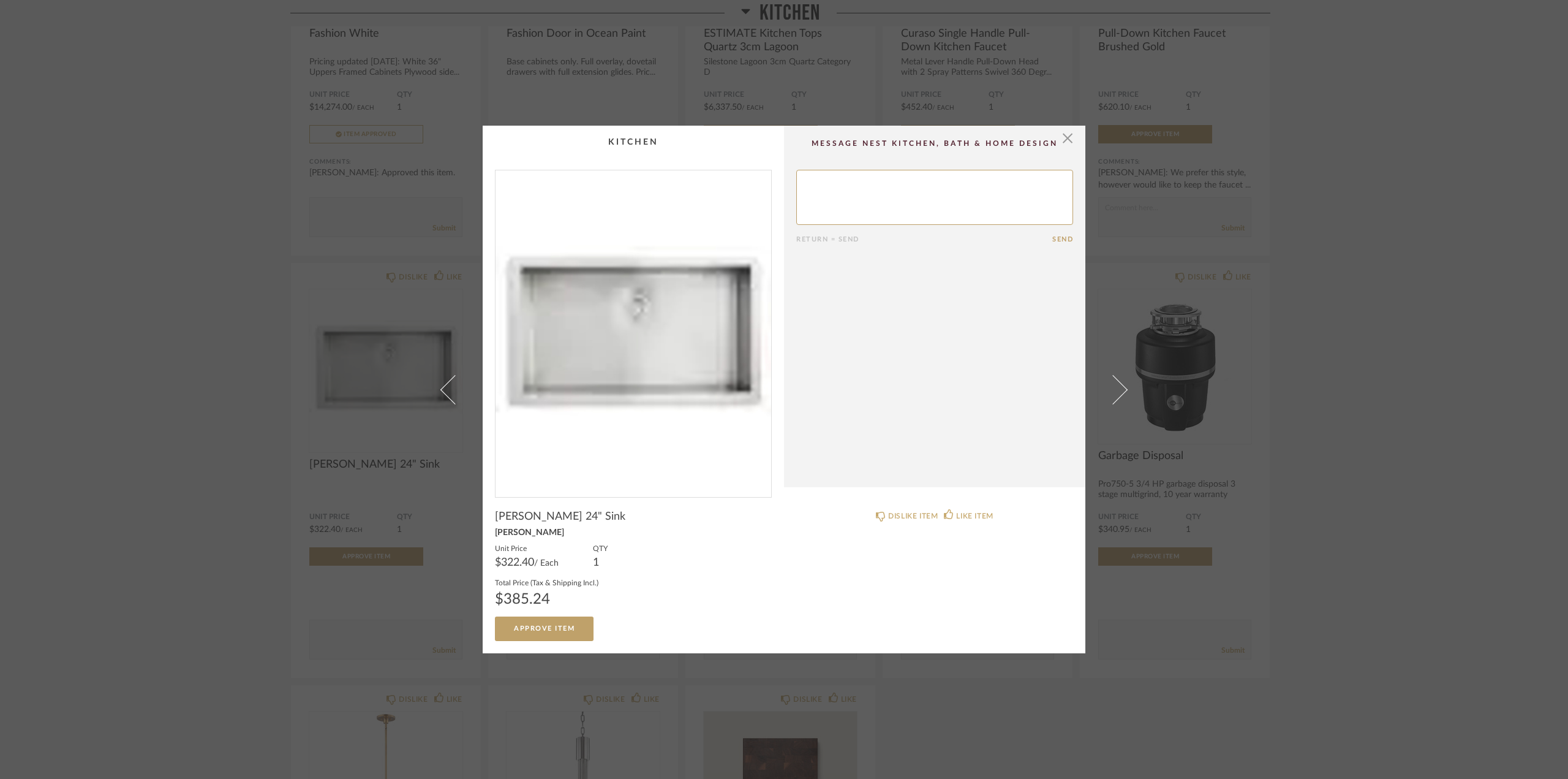
click at [193, 351] on div "× Return = Send Send [PERSON_NAME] 24" Sink [PERSON_NAME] Unit Price $322.40 / …" at bounding box center [784, 390] width 1568 height 779
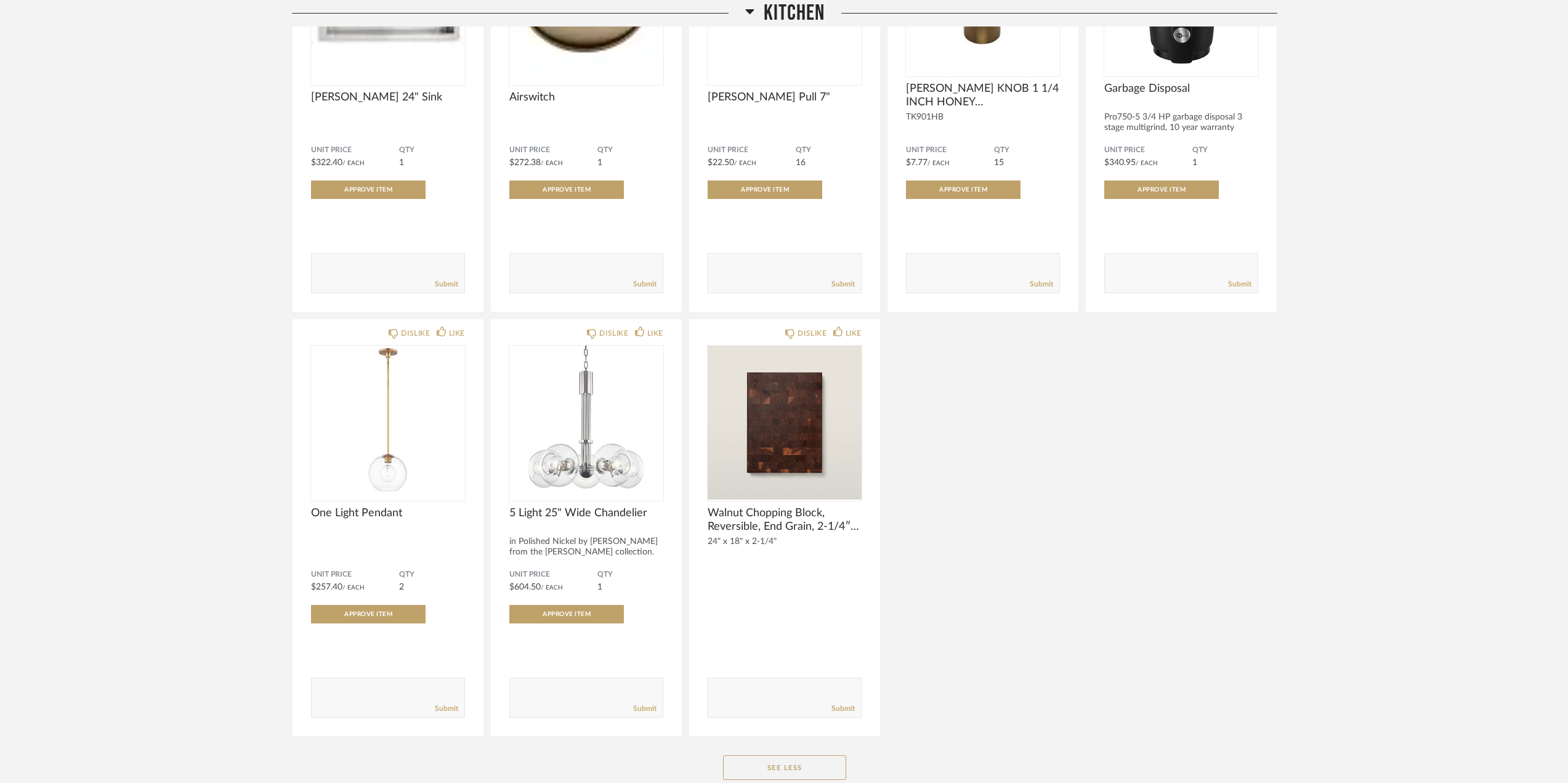
scroll to position [1294, 0]
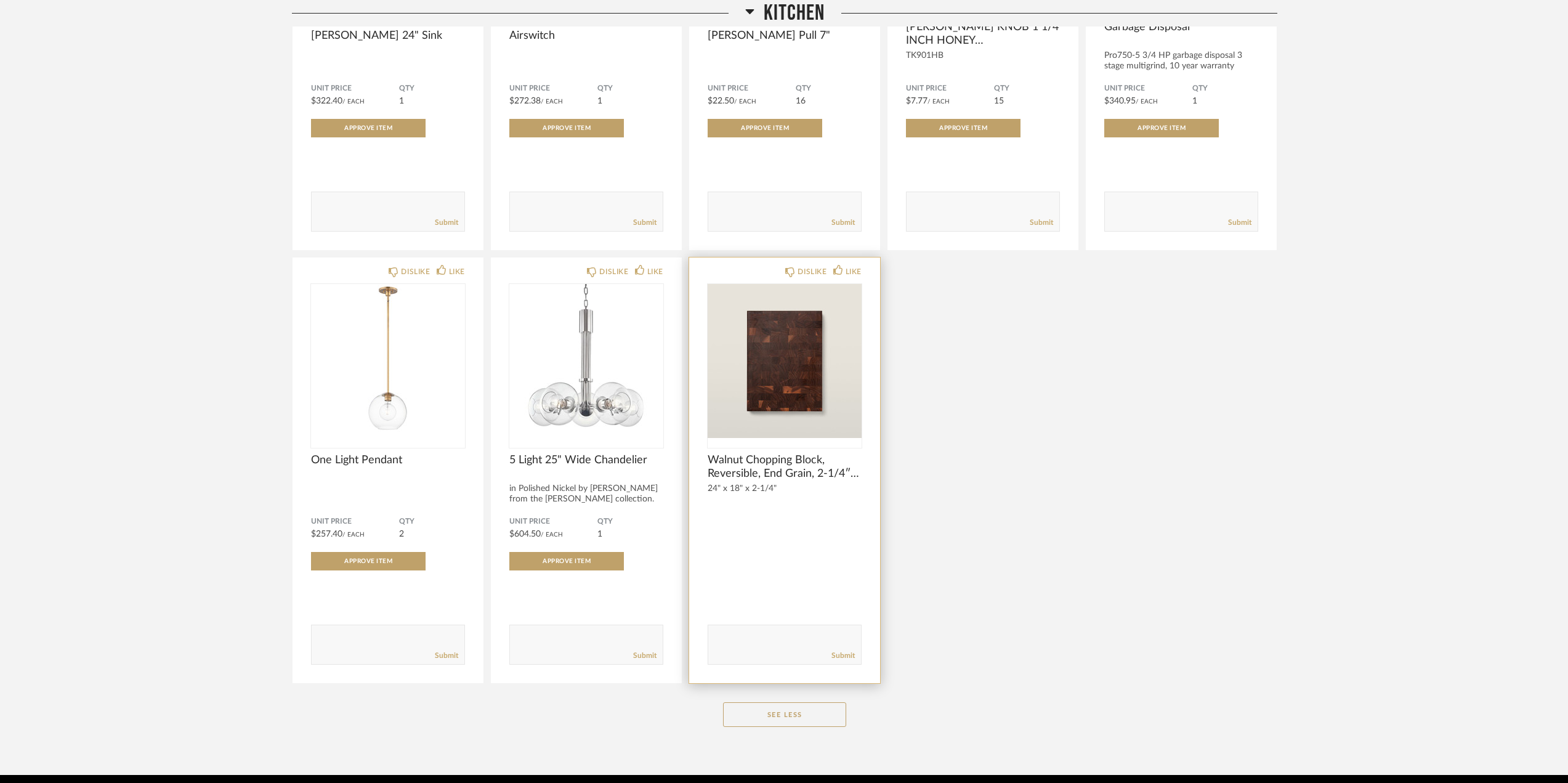
click at [760, 337] on img "0" at bounding box center [784, 361] width 154 height 154
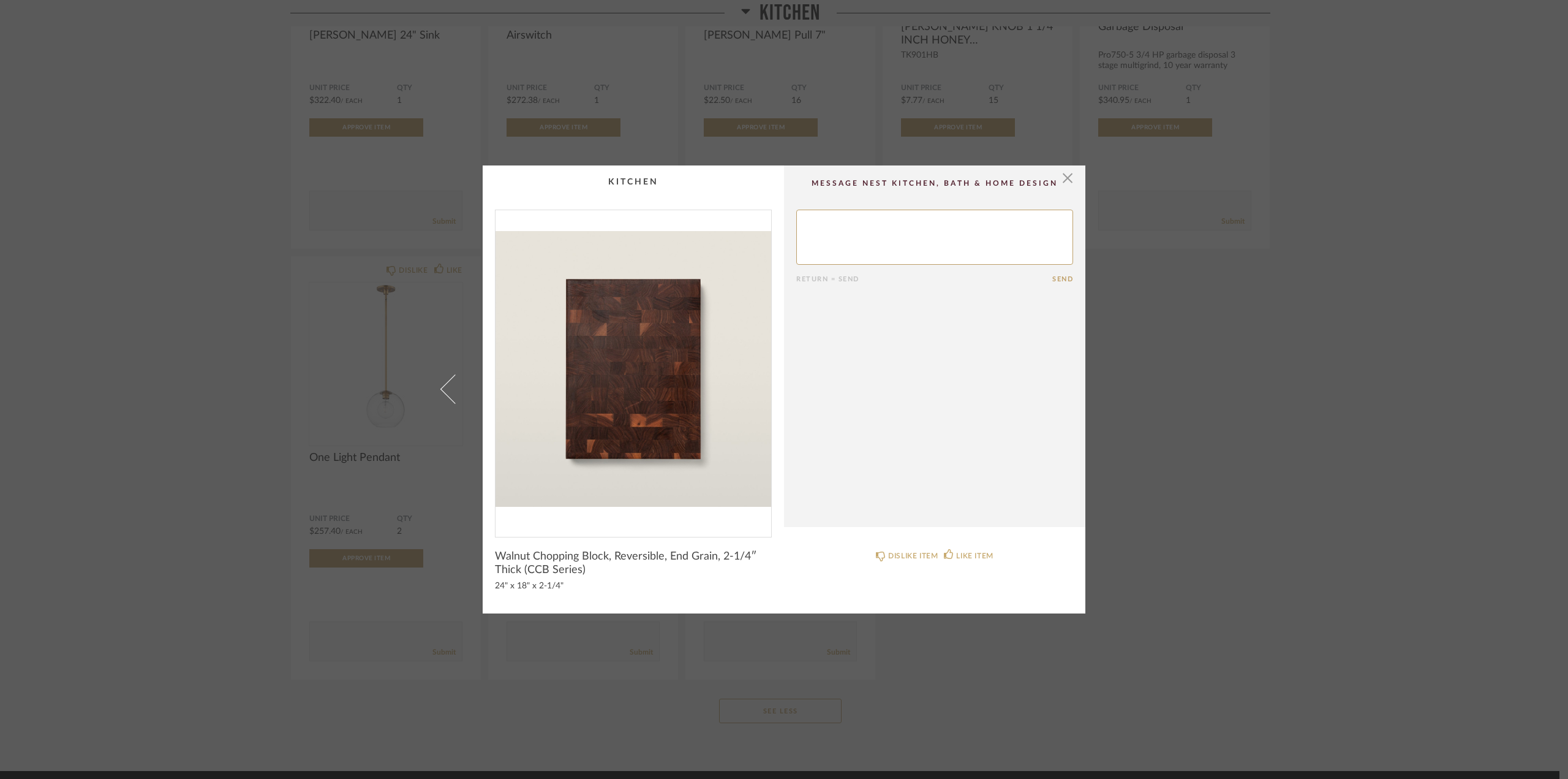
click at [824, 237] on textarea at bounding box center [934, 237] width 277 height 55
click at [78, 301] on div "× Return = Send Send Walnut Chopping Block, Reversible, End Grain, 2-1/4″ Thick…" at bounding box center [784, 390] width 1568 height 779
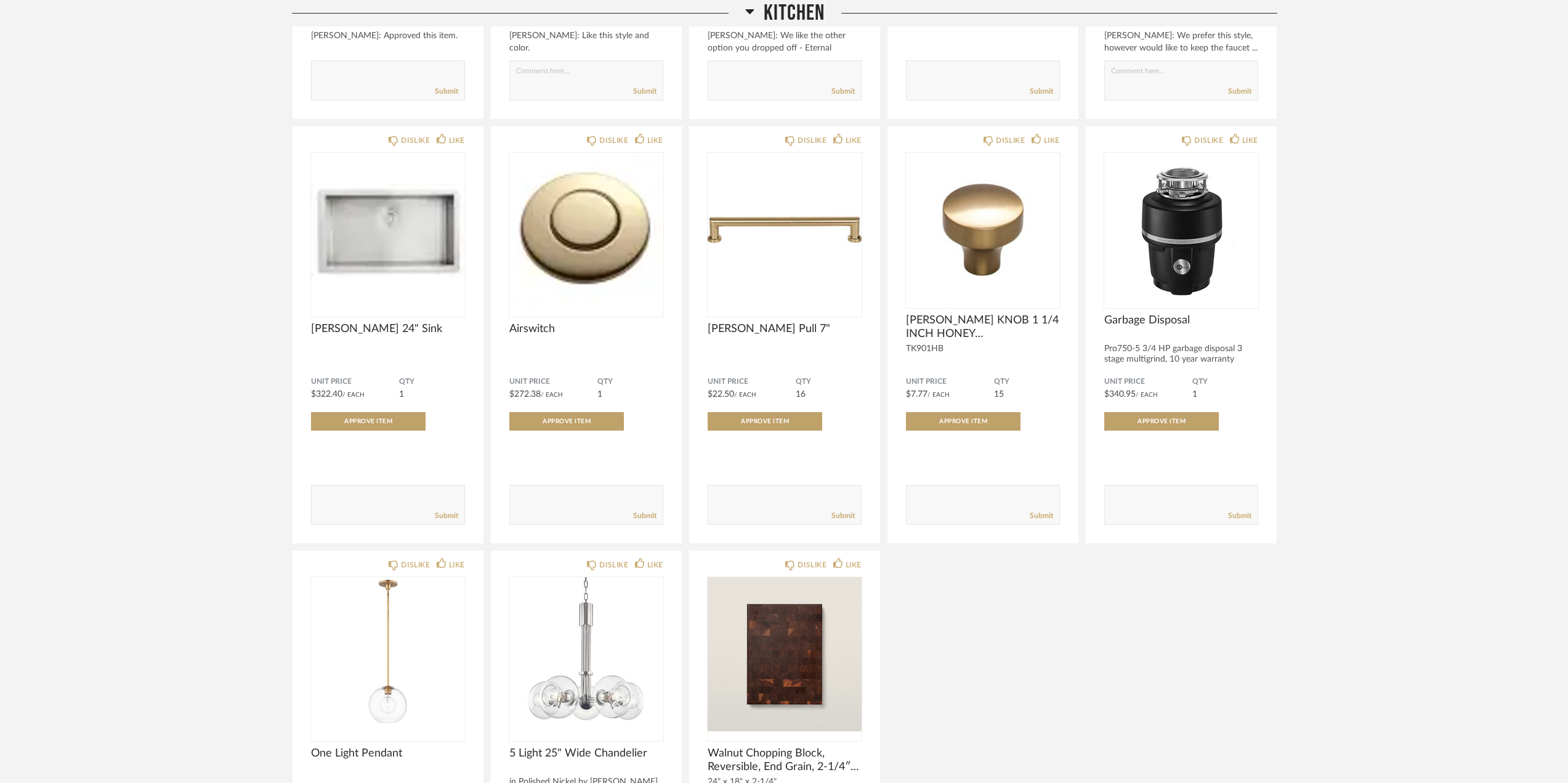
scroll to position [986, 0]
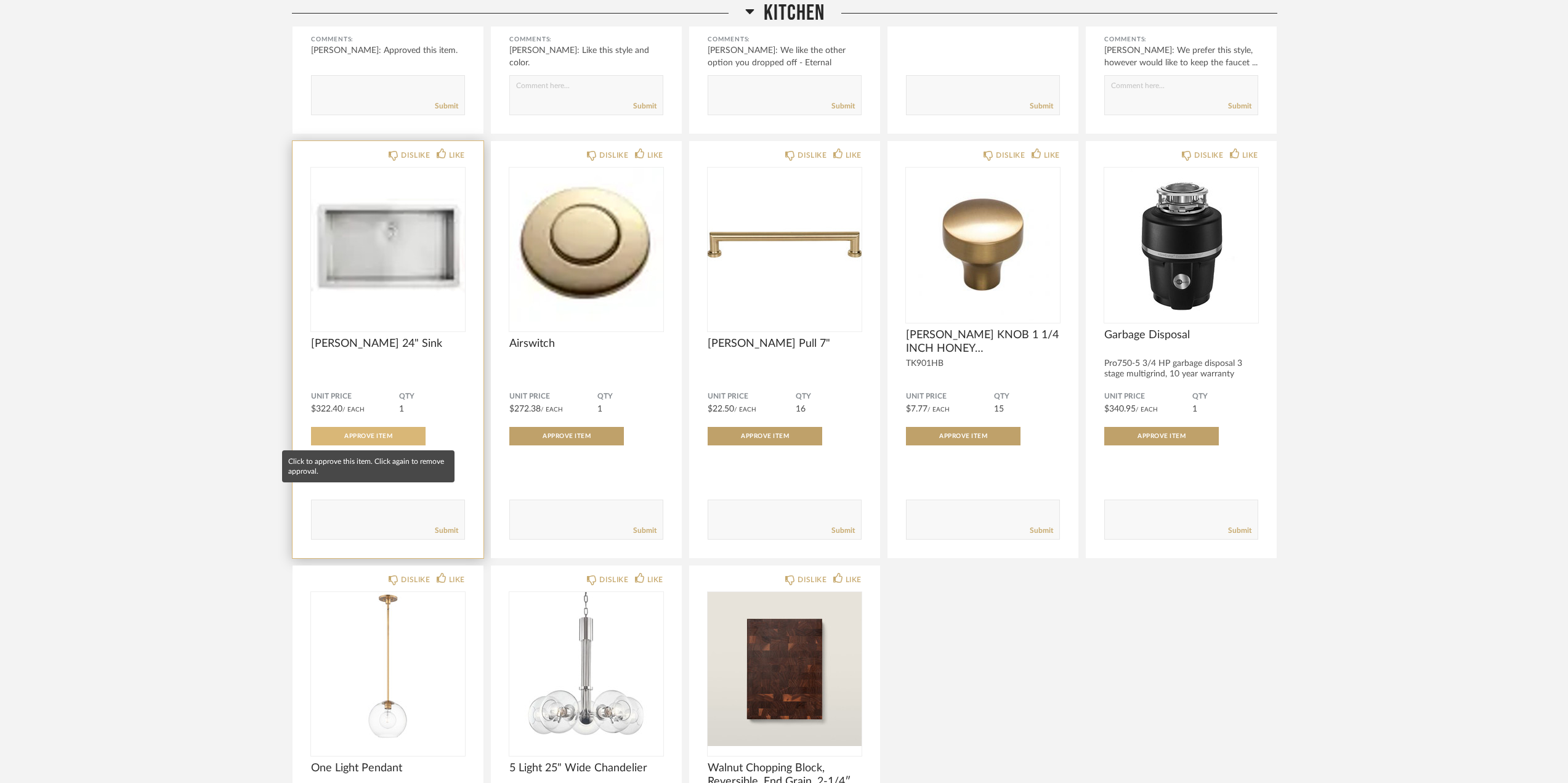
click at [360, 434] on span "Approve Item" at bounding box center [368, 436] width 48 height 6
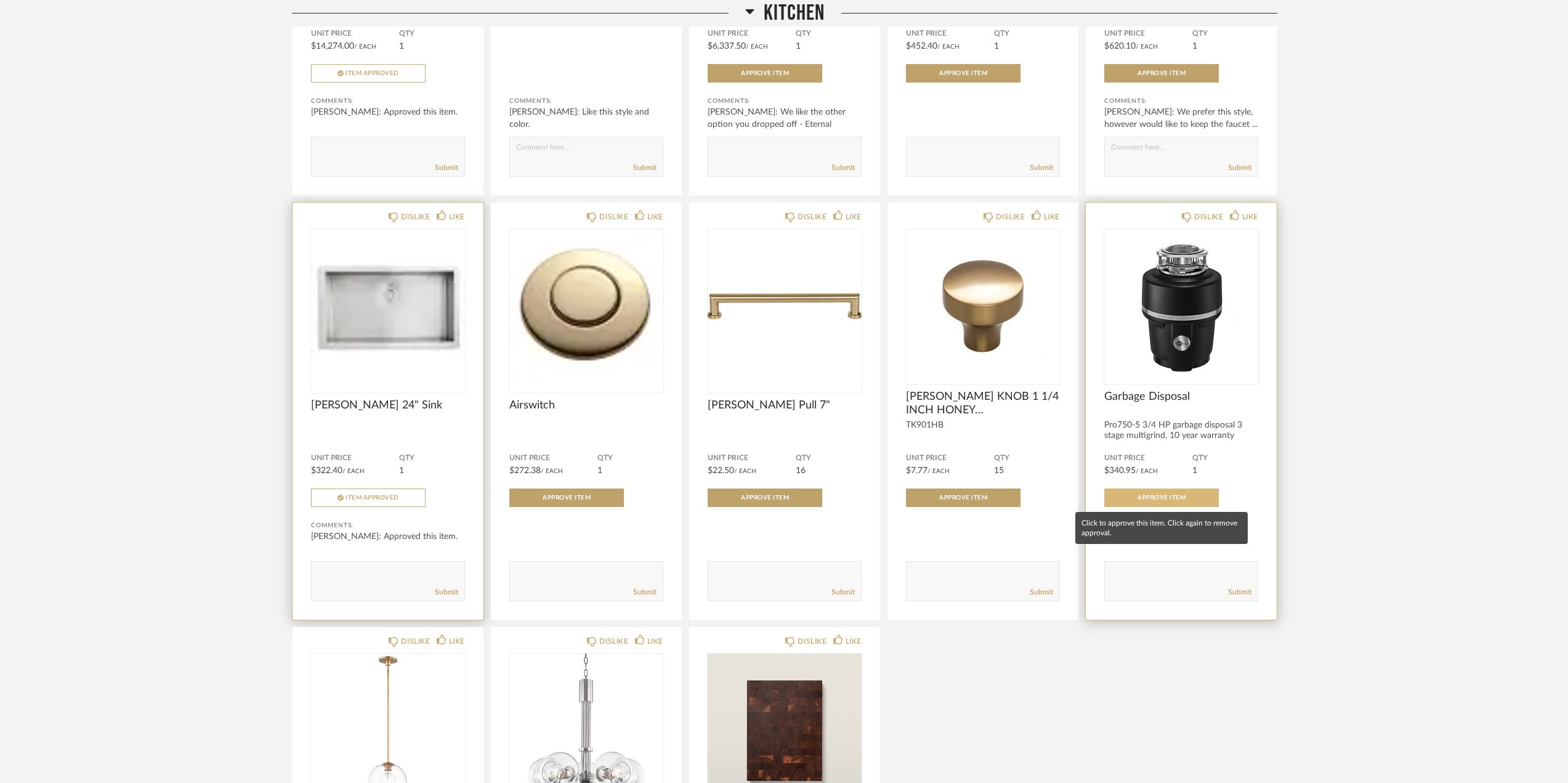
click at [1151, 495] on span "Approve Item" at bounding box center [1161, 497] width 48 height 6
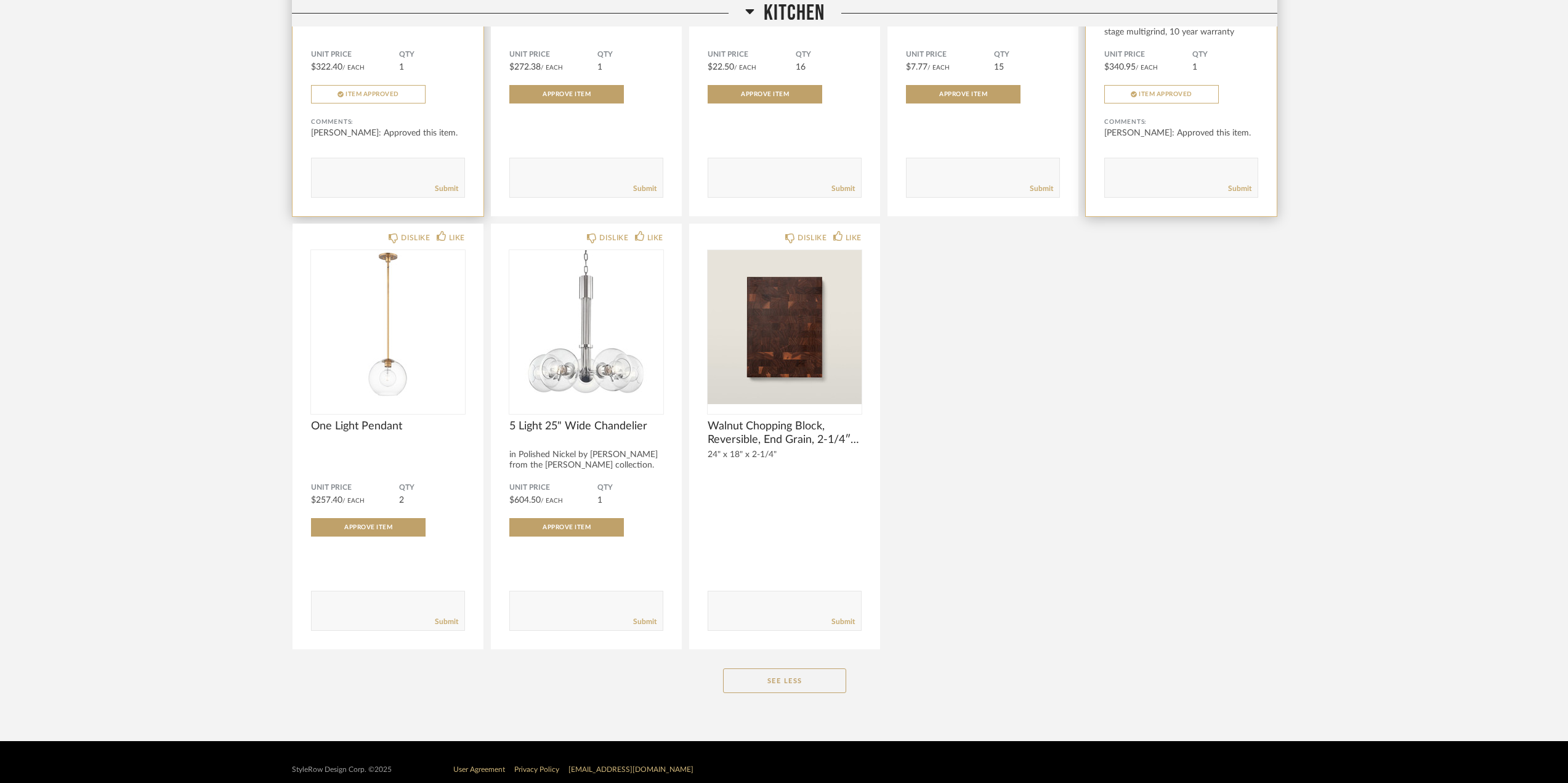
scroll to position [1342, 0]
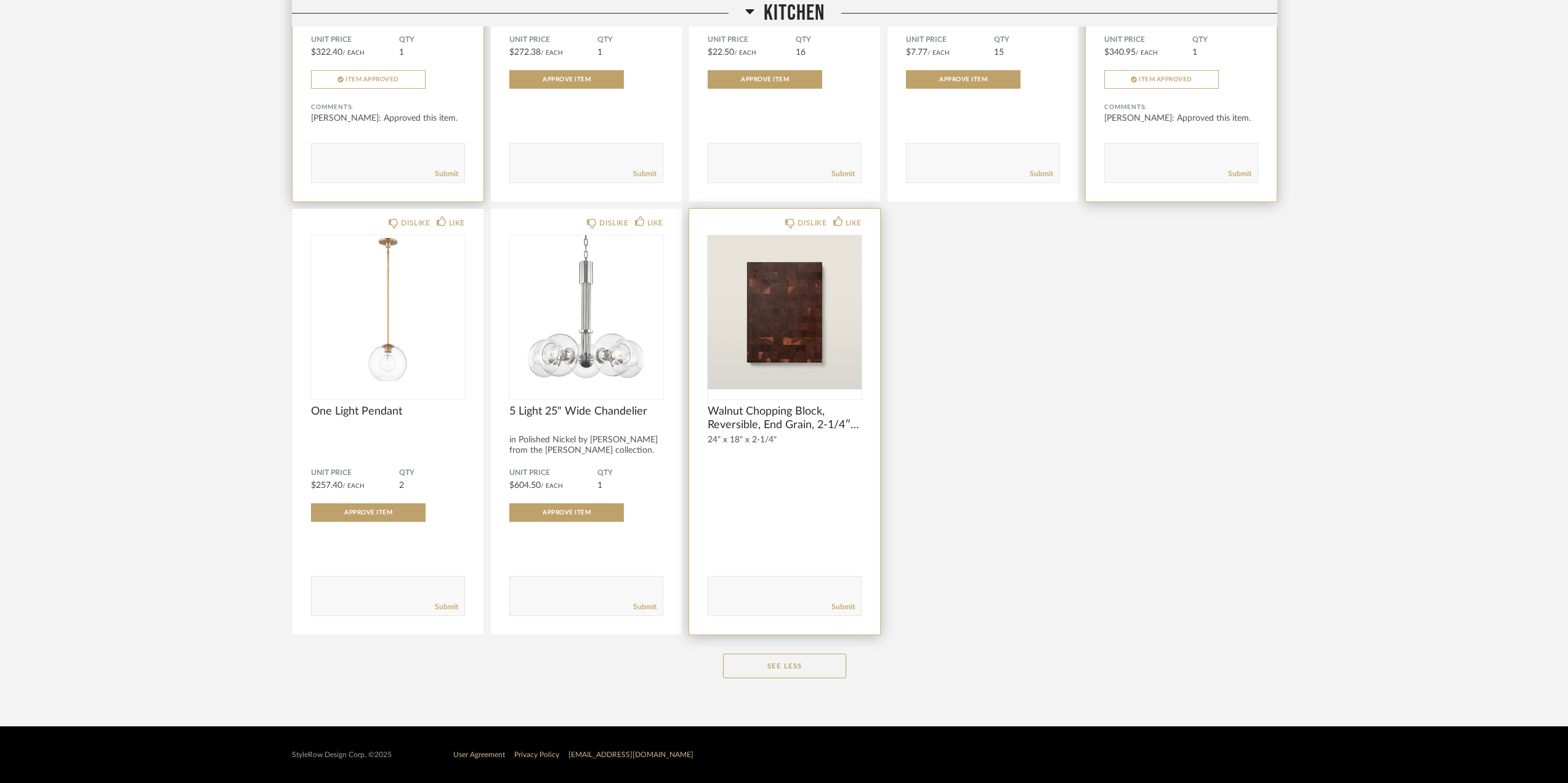
click at [740, 591] on textarea at bounding box center [784, 590] width 153 height 17
type textarea "Do you have a walnut cutting board that has a lip on it? I love our IKEA one, b…"
click at [837, 605] on link "Submit" at bounding box center [843, 607] width 23 height 10
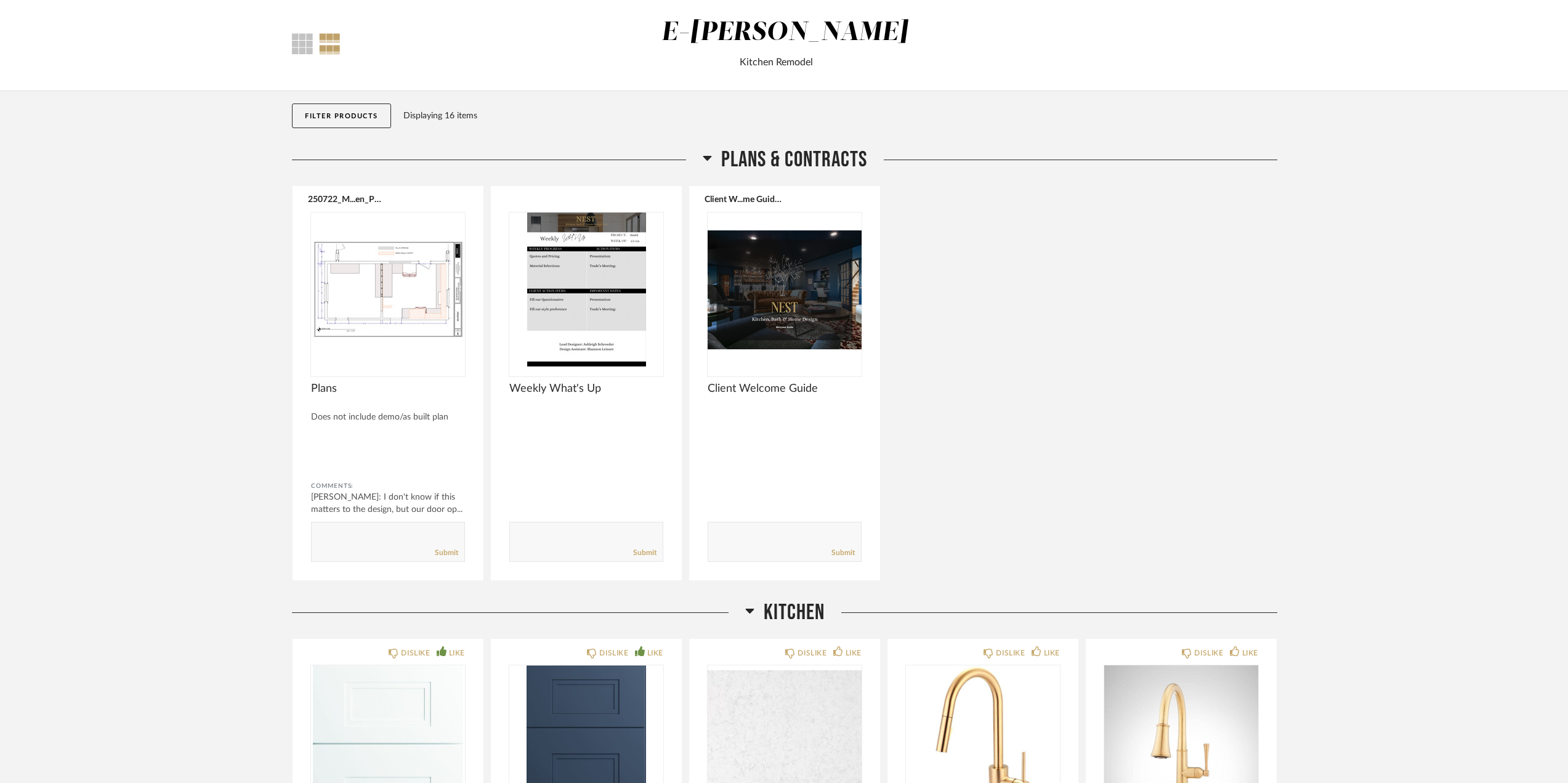
scroll to position [0, 0]
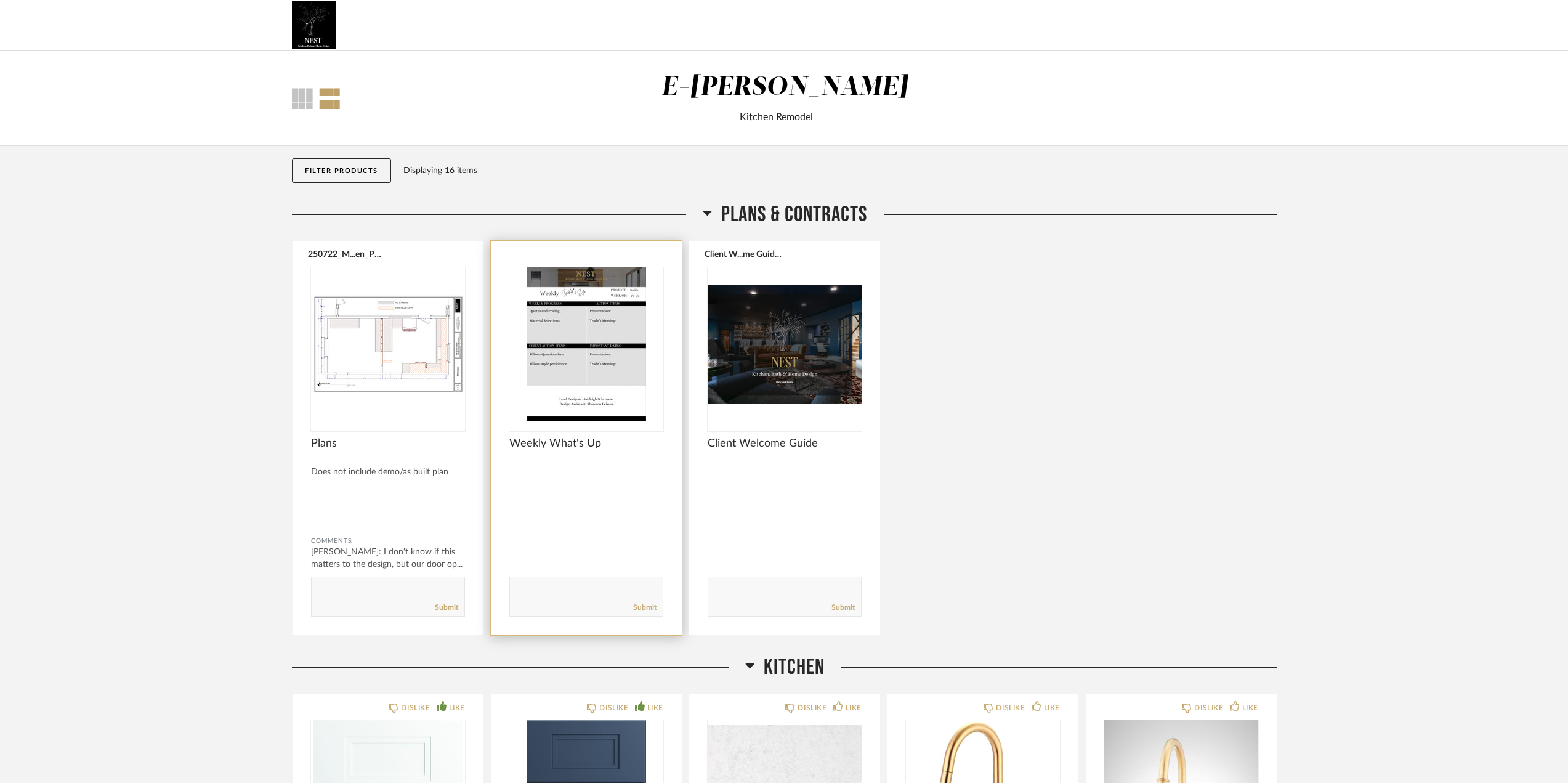
click at [523, 325] on img "0" at bounding box center [587, 345] width 154 height 154
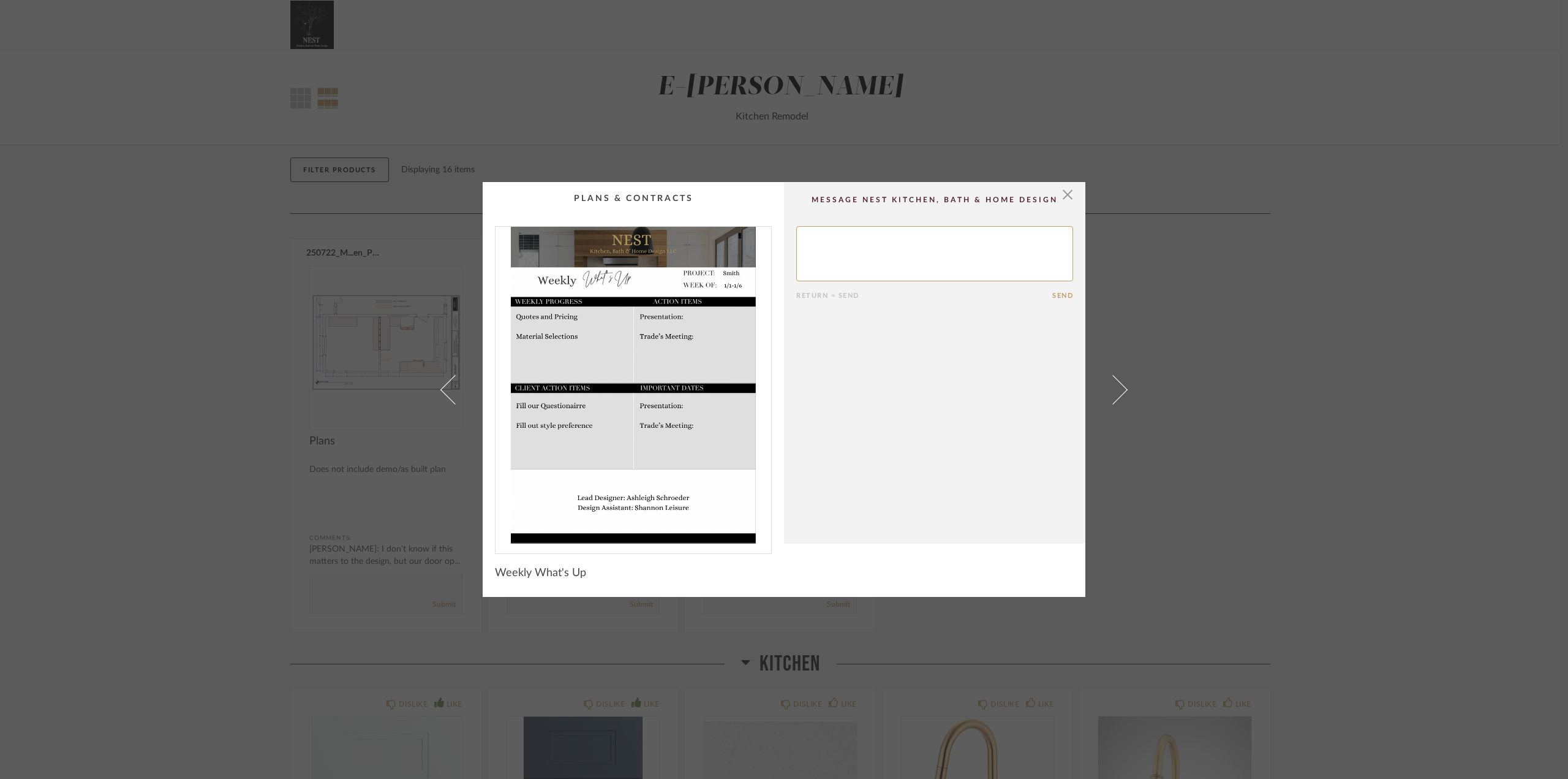
click at [165, 325] on div "× Return = Send Send Weekly What's Up" at bounding box center [784, 390] width 1568 height 779
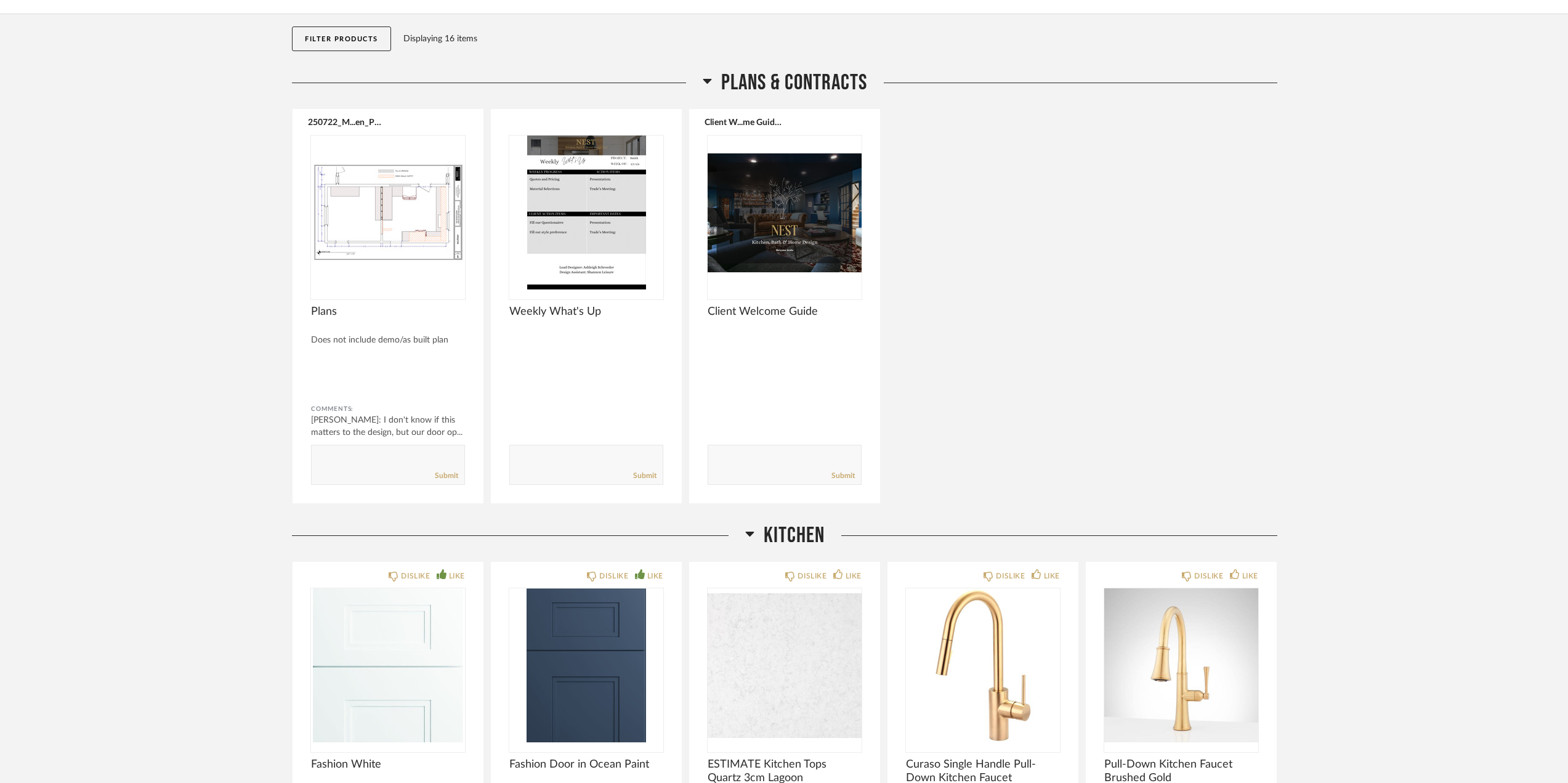
scroll to position [184, 0]
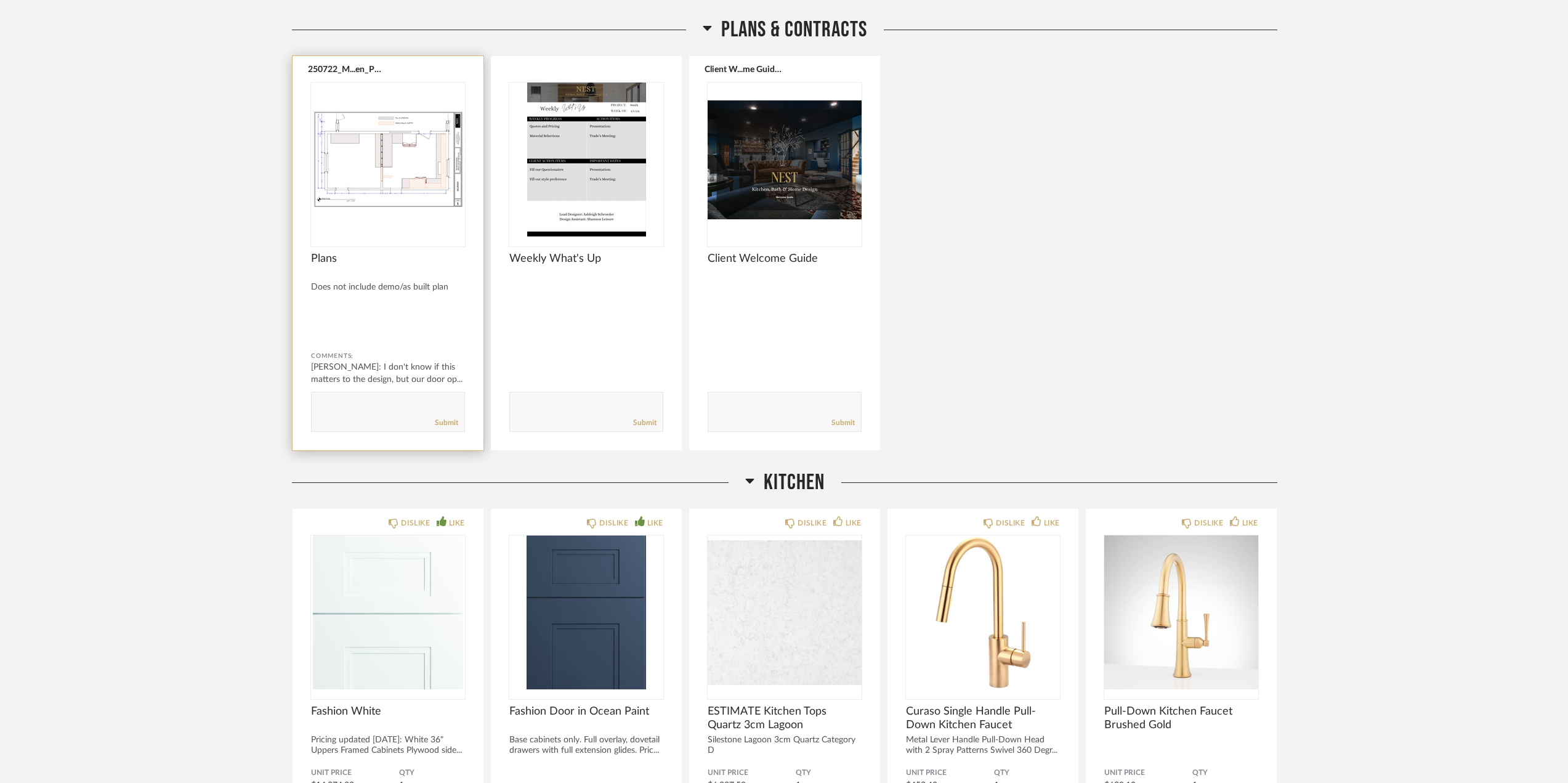
click at [395, 156] on img "0" at bounding box center [388, 159] width 154 height 154
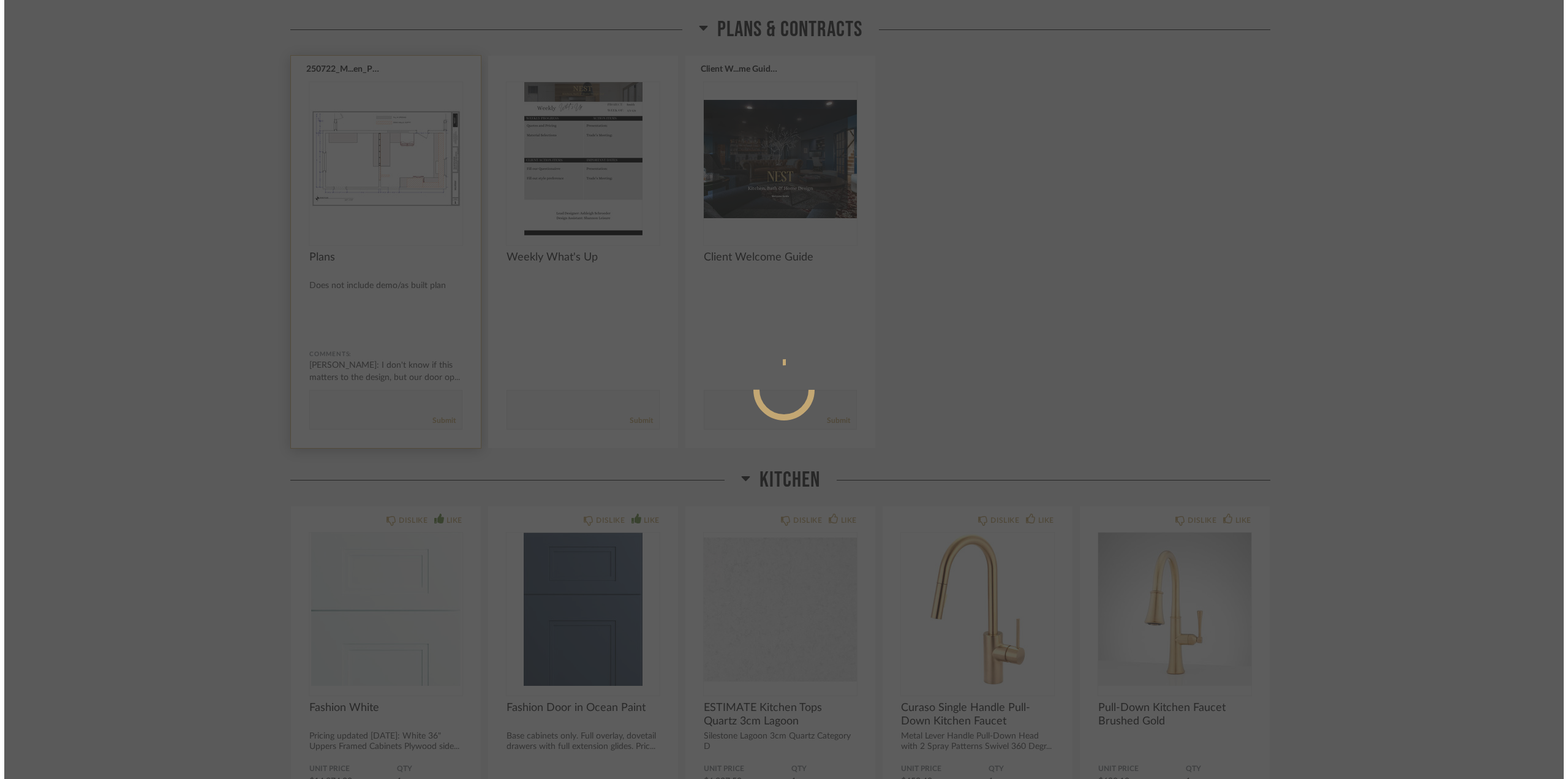
scroll to position [0, 0]
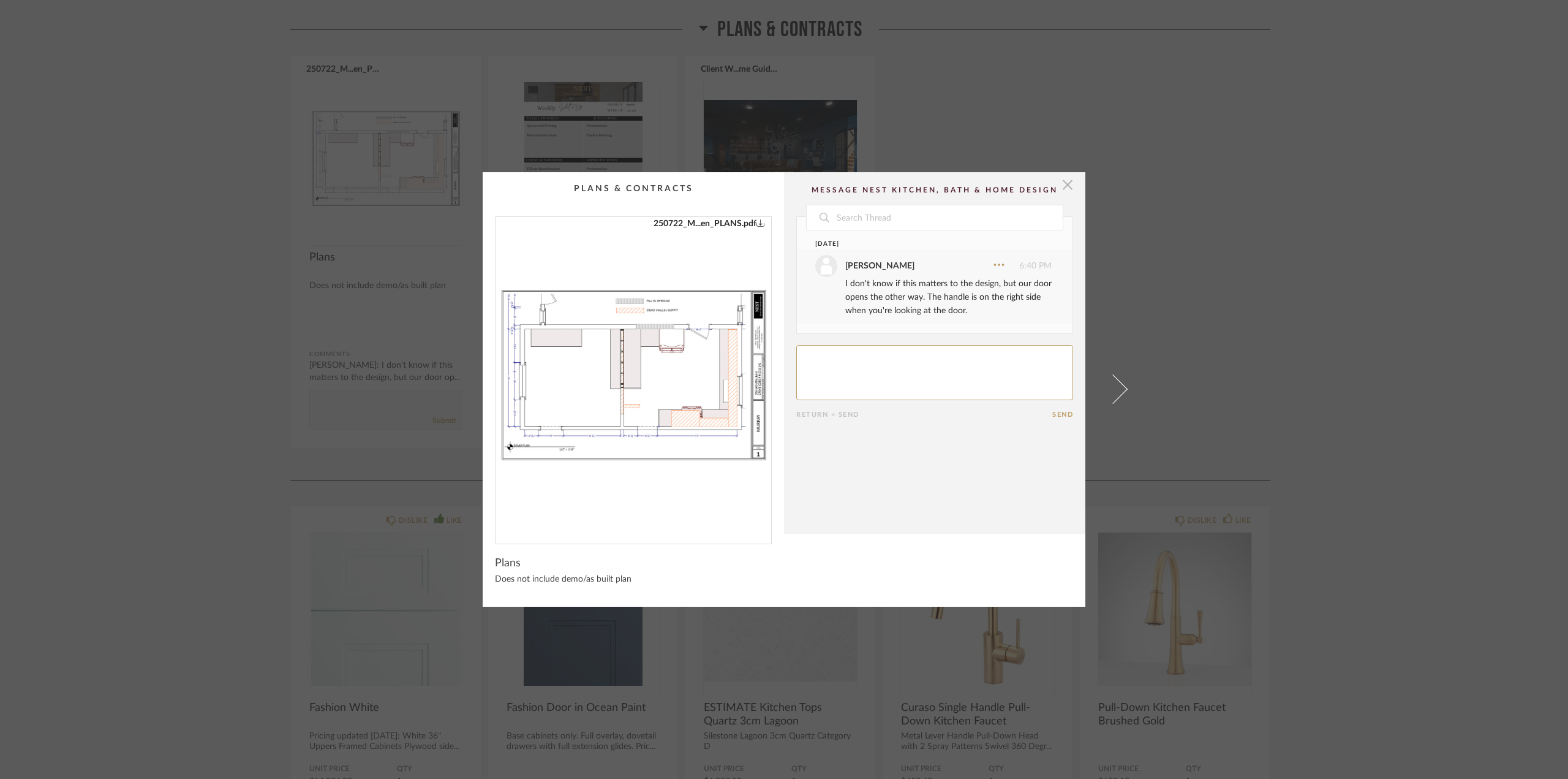
click at [1068, 188] on span "button" at bounding box center [1067, 183] width 24 height 24
